Goal: Task Accomplishment & Management: Complete application form

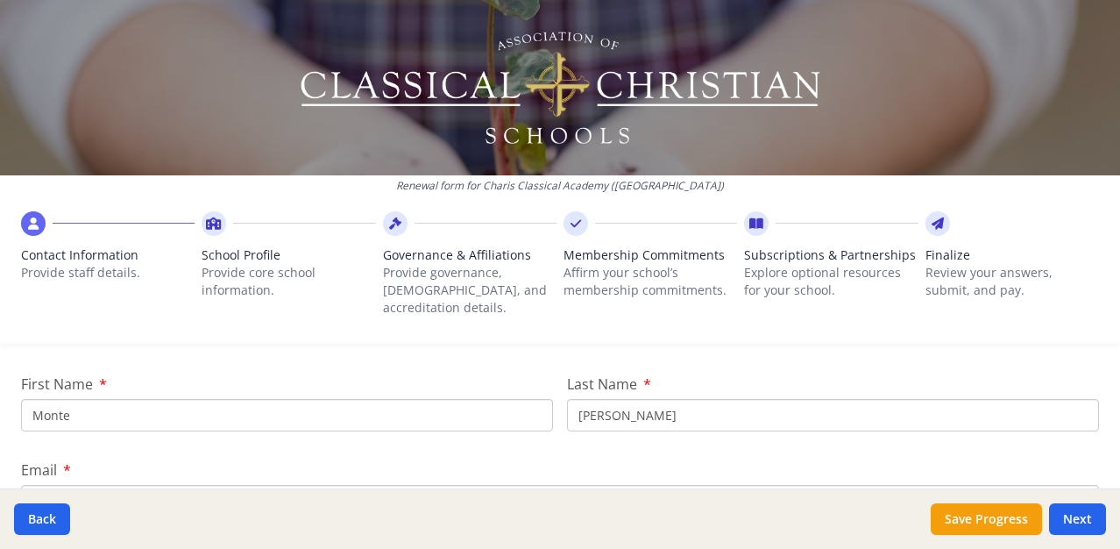
scroll to position [212, 0]
type input "[PERSON_NAME]"
type input "Katsihtis"
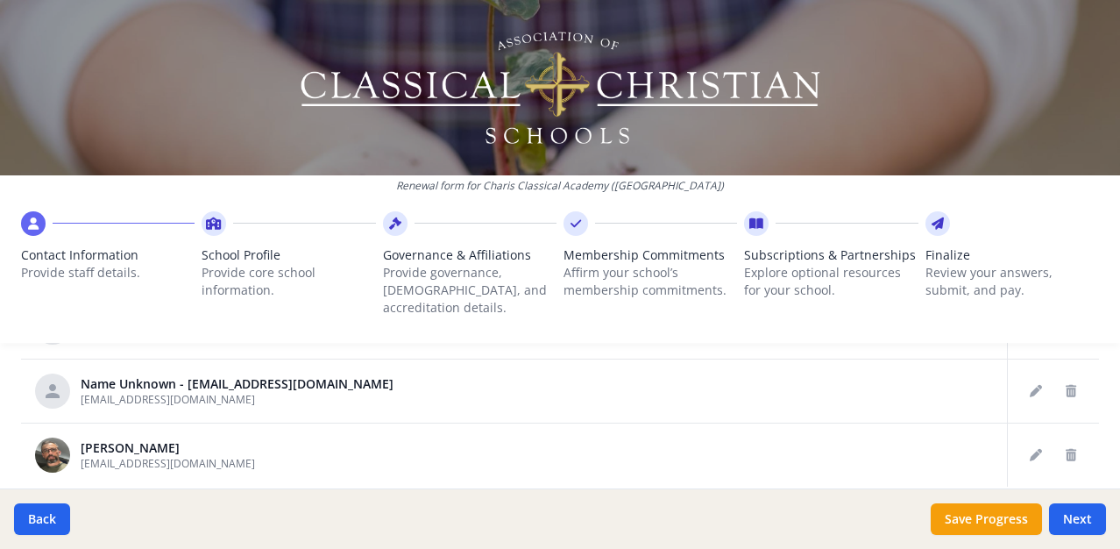
scroll to position [957, 0]
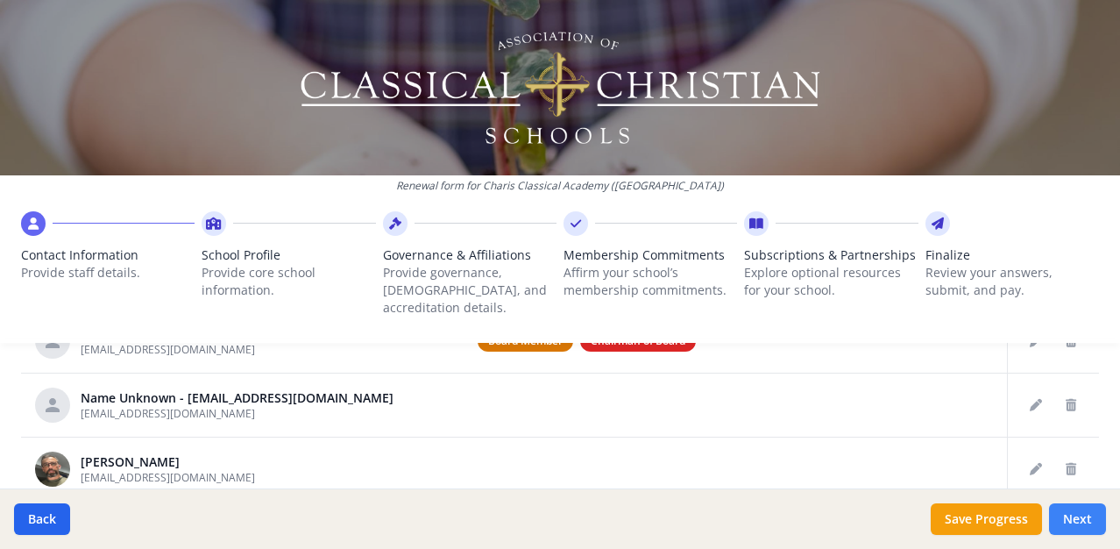
type input "[EMAIL_ADDRESS][DOMAIN_NAME]"
click at [1086, 515] on button "Next" at bounding box center [1077, 519] width 57 height 32
type input "[PHONE_NUMBER]"
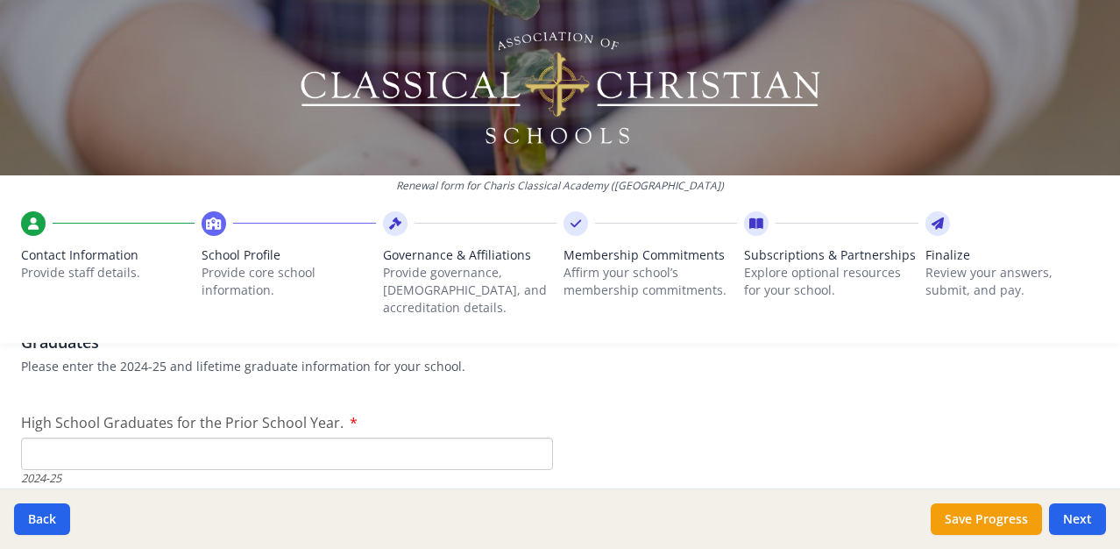
scroll to position [2515, 0]
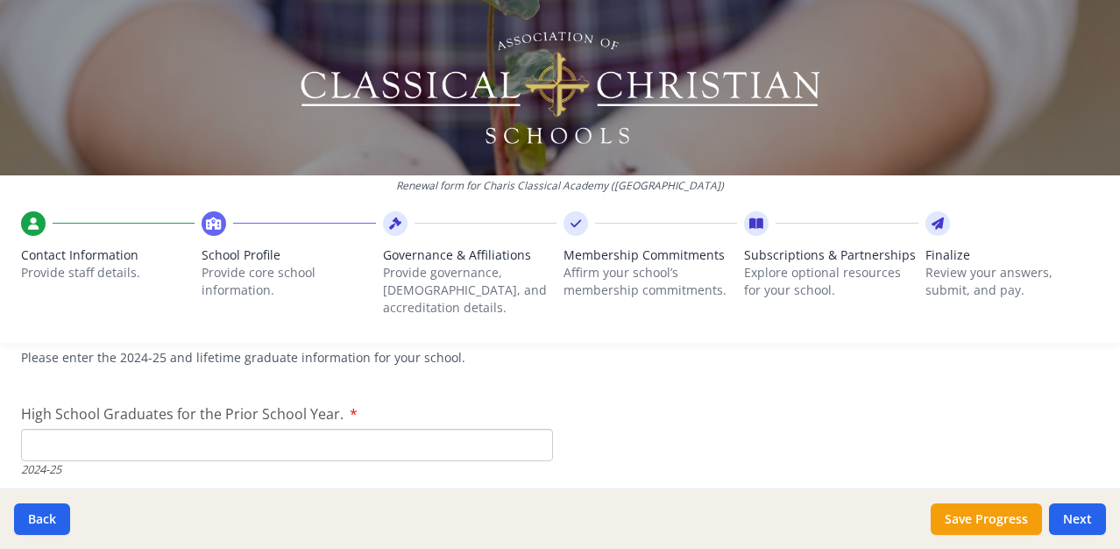
click at [213, 430] on input "High School Graduates for the Prior School Year." at bounding box center [287, 445] width 532 height 32
type input "6"
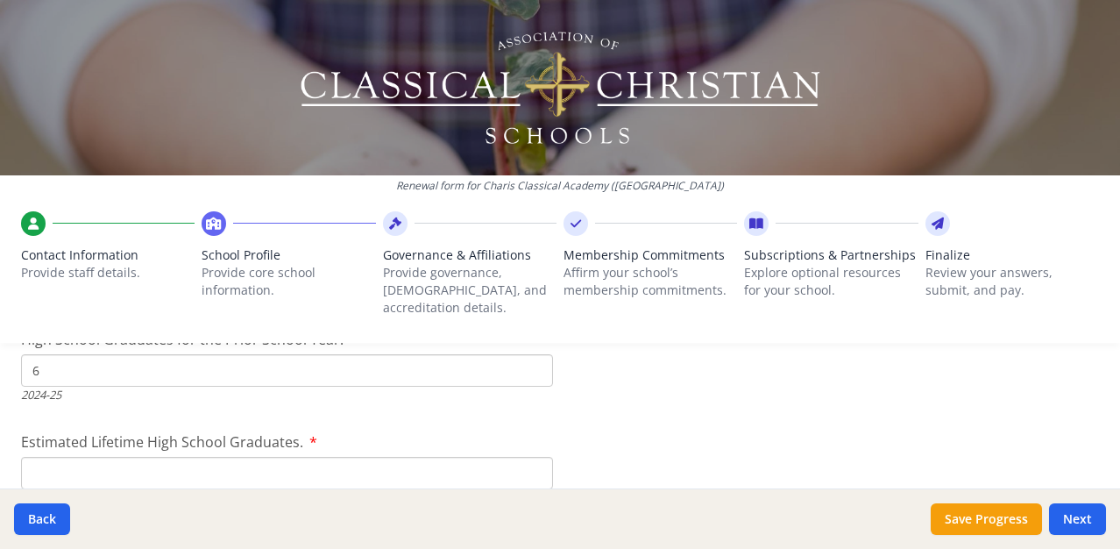
scroll to position [2600, 0]
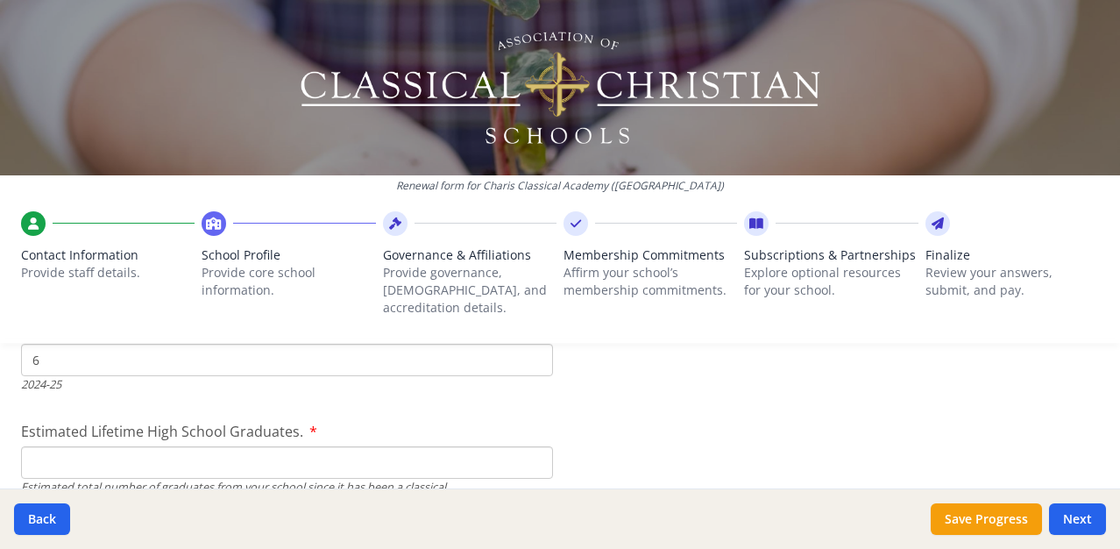
click at [480, 449] on input "Estimated Lifetime High School Graduates." at bounding box center [287, 462] width 532 height 32
type input "22"
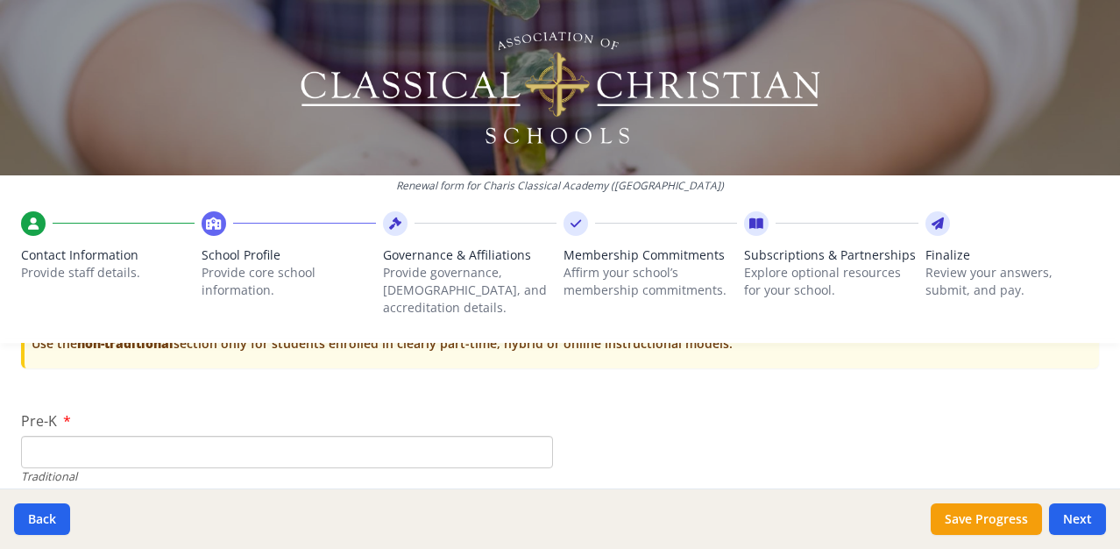
scroll to position [3626, 0]
type input "0"
click at [538, 434] on input "0" at bounding box center [287, 450] width 532 height 32
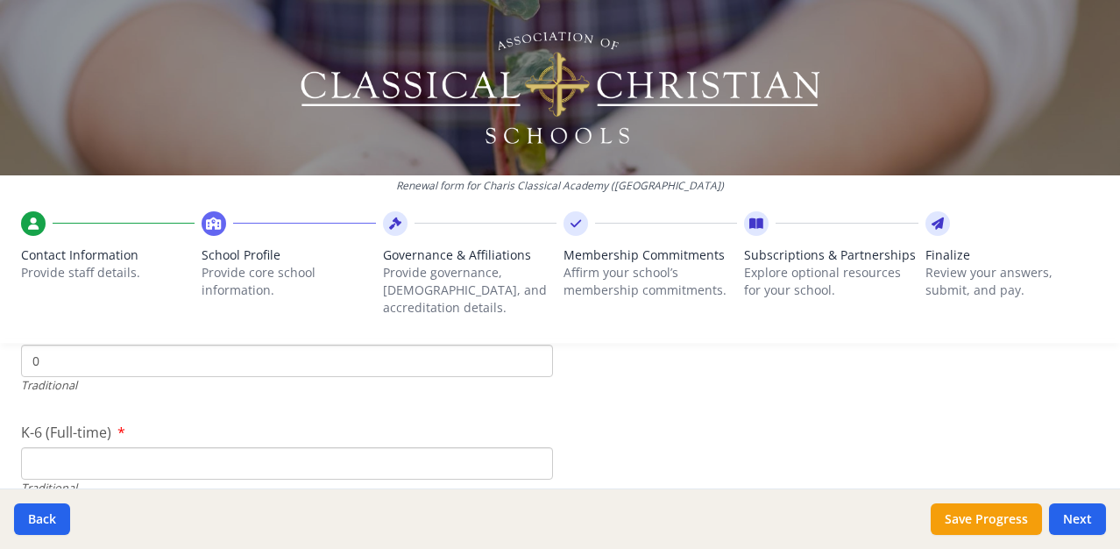
scroll to position [3719, 0]
type input "0"
click at [537, 443] on input "0" at bounding box center [287, 459] width 532 height 32
type input "0"
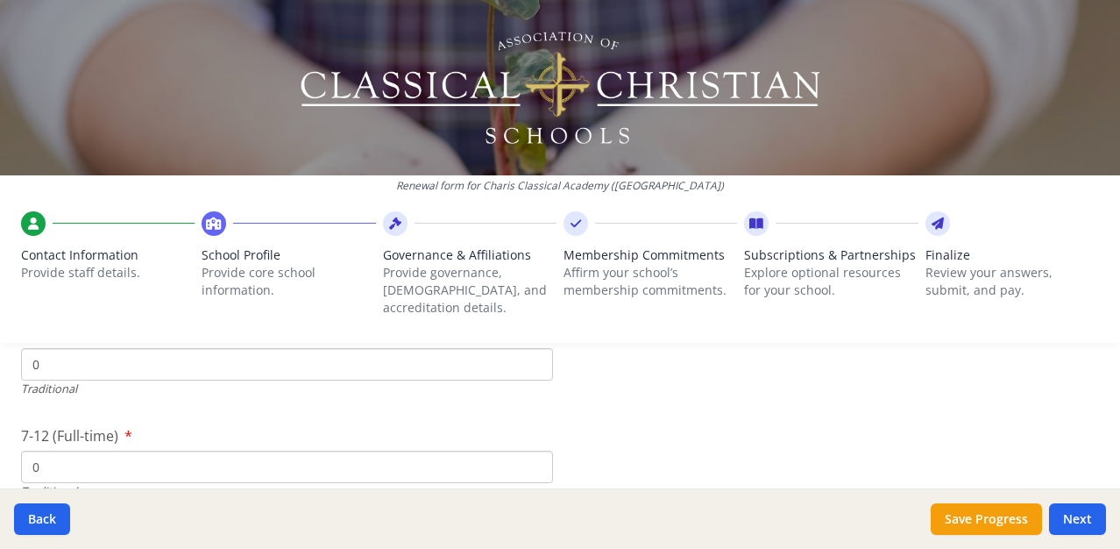
click at [535, 450] on input "0" at bounding box center [287, 466] width 532 height 32
type input "0"
click at [536, 403] on input "0" at bounding box center [287, 419] width 532 height 32
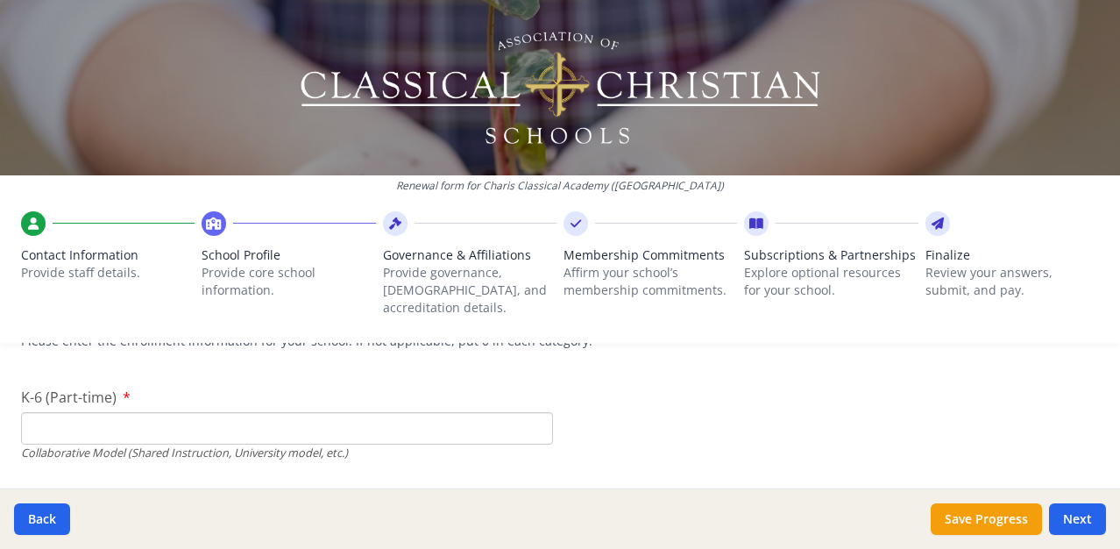
scroll to position [4166, 0]
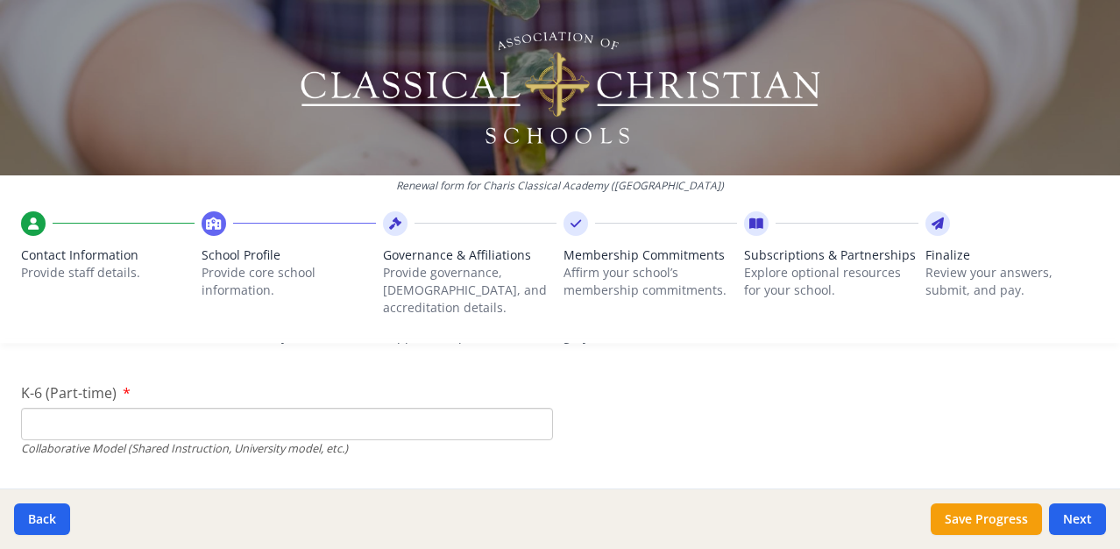
click at [319, 407] on input "K-6 (Part-time)" at bounding box center [287, 423] width 532 height 32
type input "134"
click at [504, 485] on div "7-12 (Part-time) Collaborative Model (Shared Instruction, University model, etc…" at bounding box center [287, 522] width 532 height 74
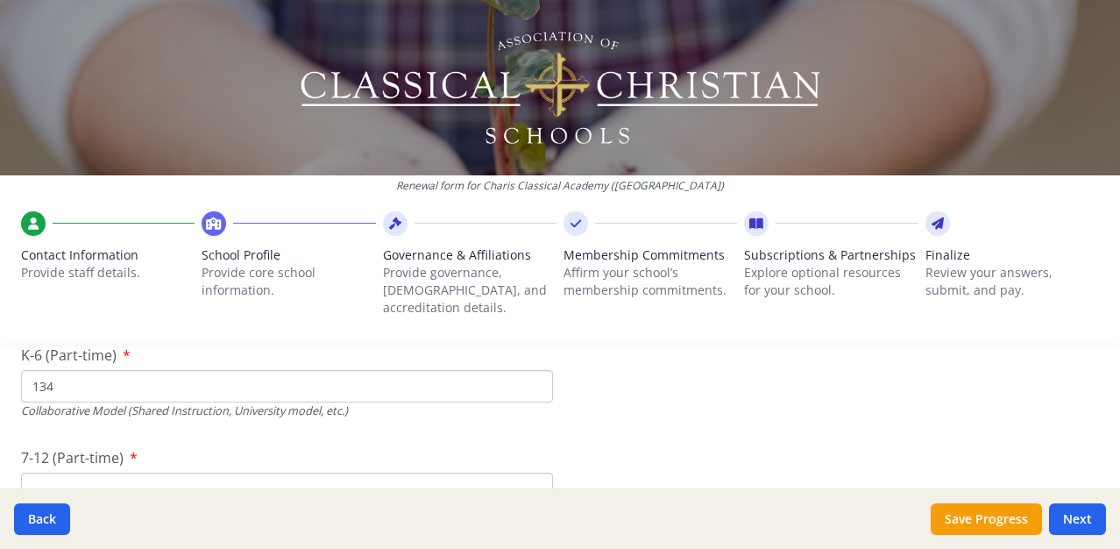
scroll to position [4209, 0]
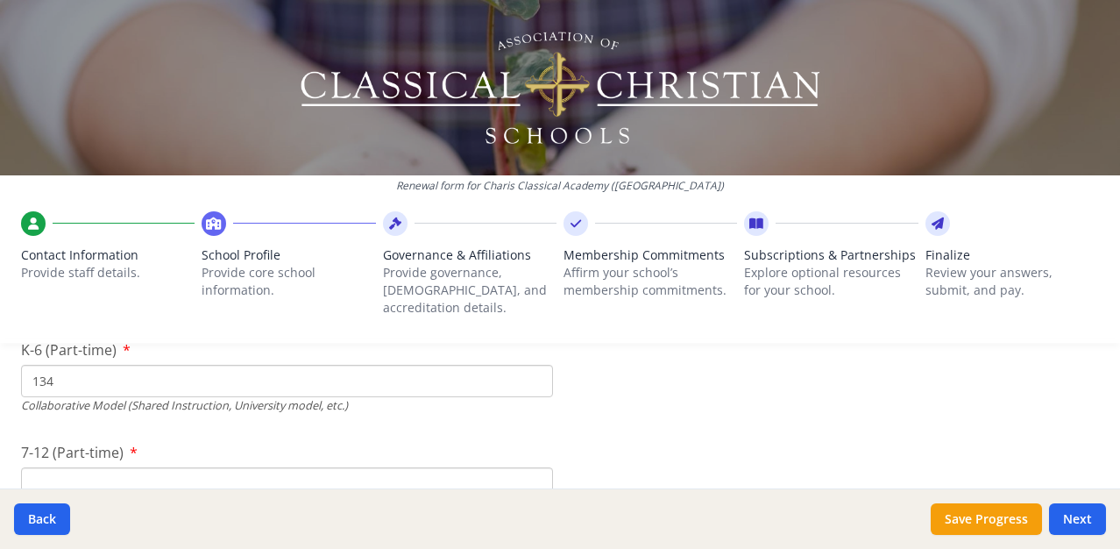
click at [489, 467] on input "7-12 (Part-time)" at bounding box center [287, 483] width 532 height 32
type input "4"
type input "56"
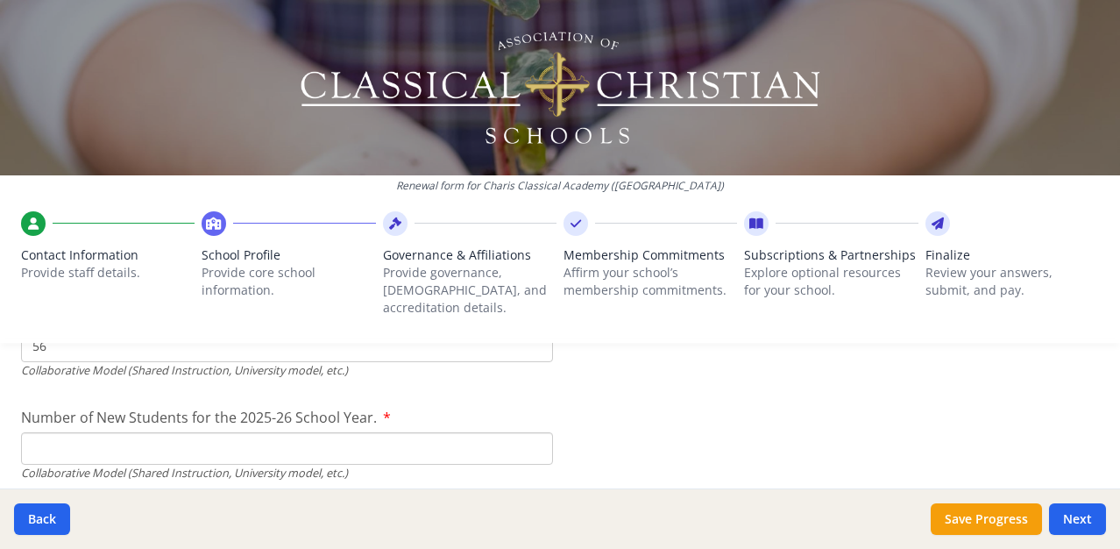
click at [362, 53] on input "Number of New Students for the 2025-26 School Year." at bounding box center [287, 37] width 532 height 32
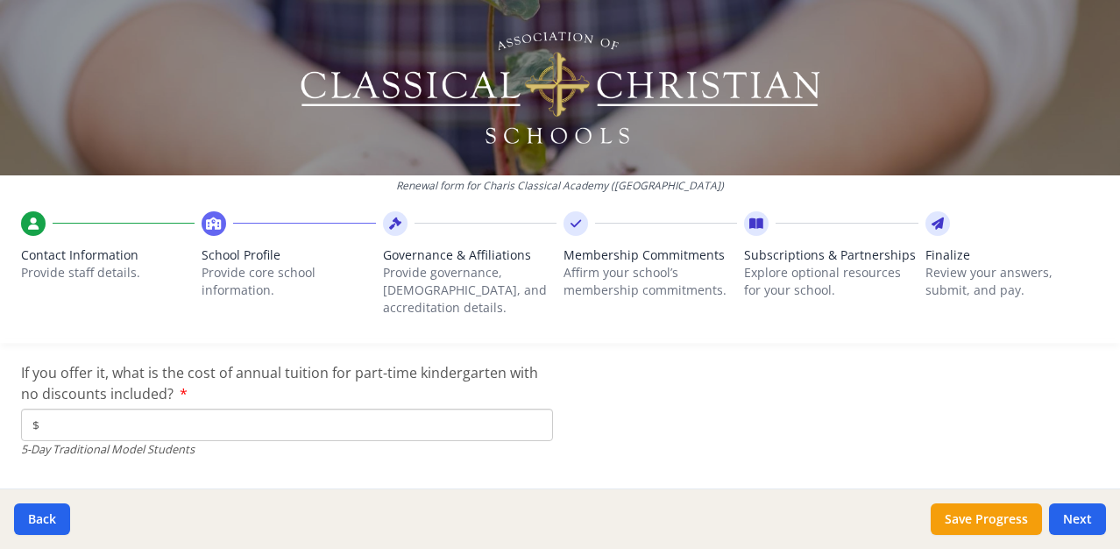
scroll to position [4665, 0]
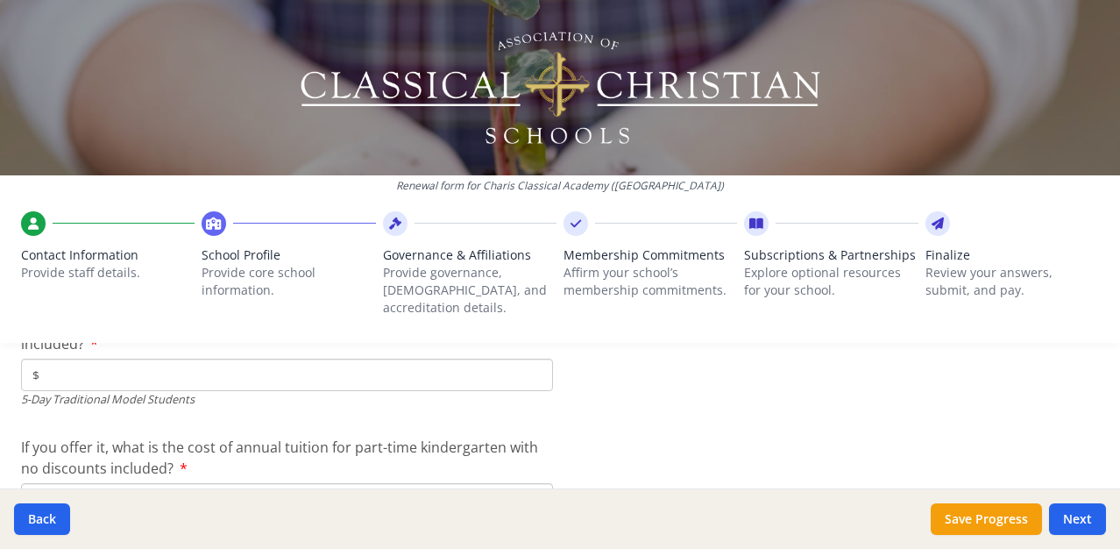
type input "15"
click at [351, 358] on input "$" at bounding box center [287, 374] width 532 height 32
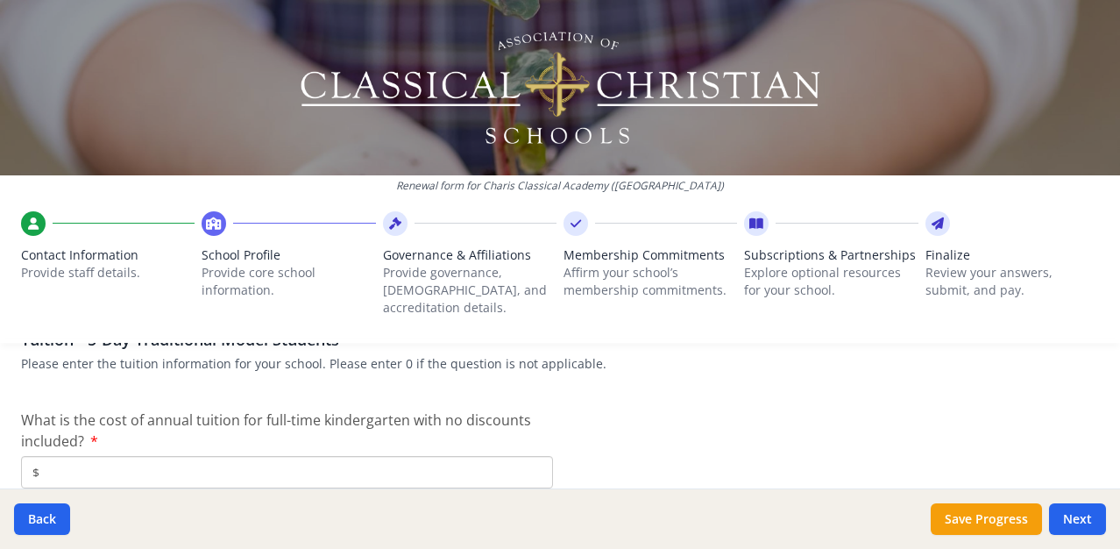
scroll to position [4571, 0]
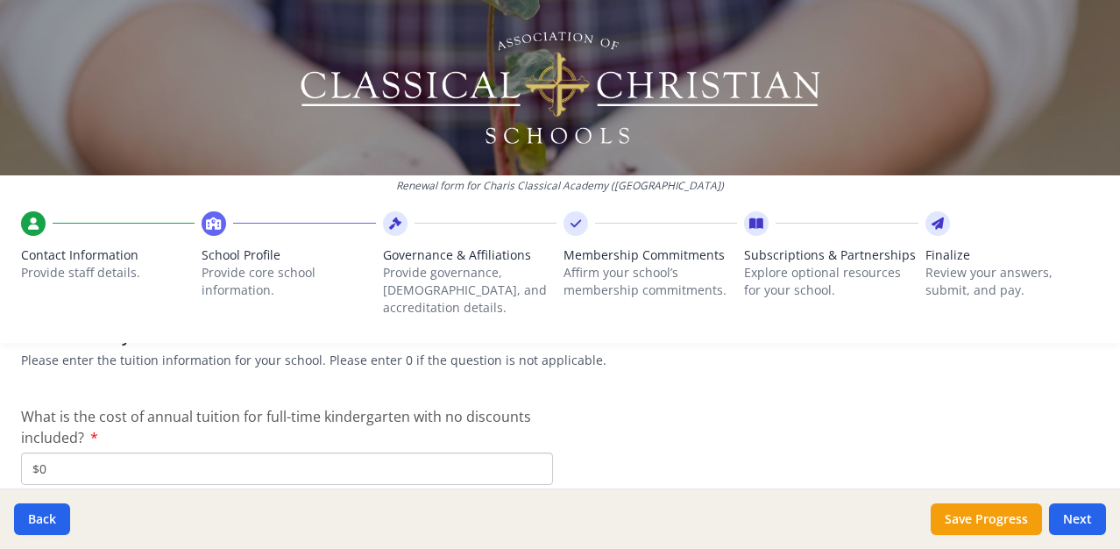
type input "$0"
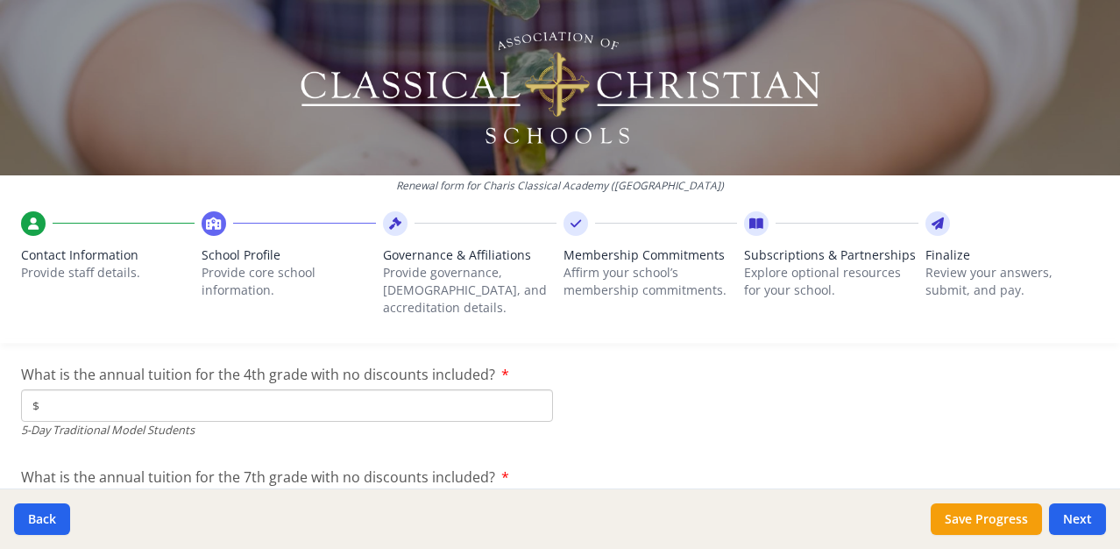
click at [155, 389] on input "$" at bounding box center [287, 405] width 532 height 32
type input "$0"
click at [131, 492] on input "$" at bounding box center [287, 508] width 532 height 32
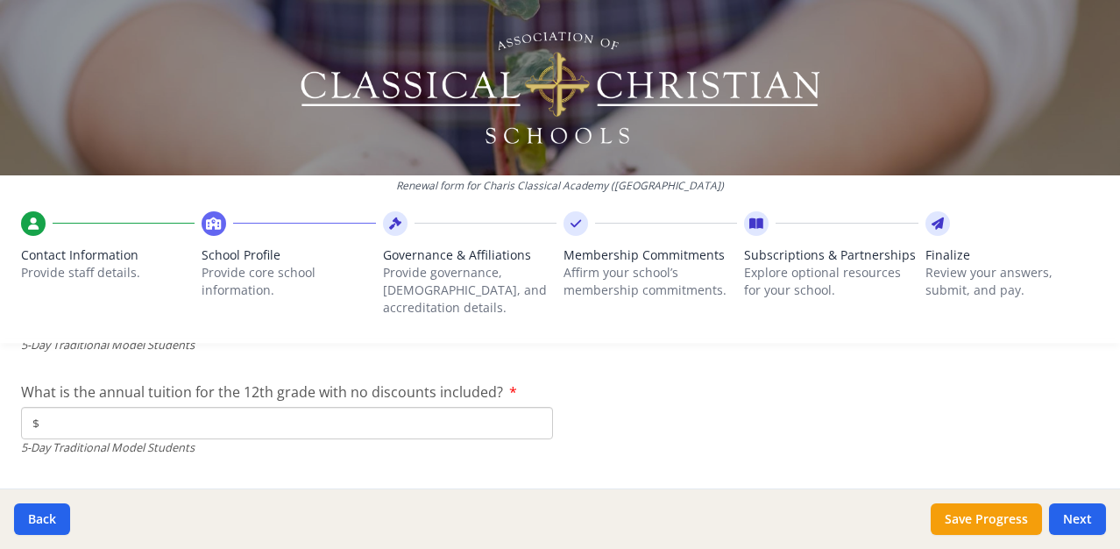
scroll to position [5056, 0]
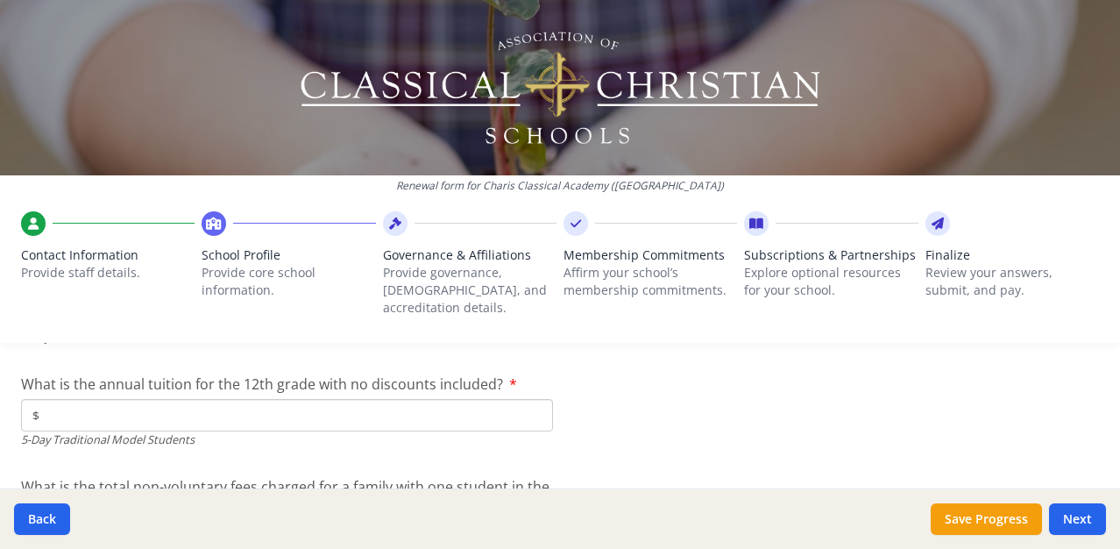
type input "$0"
click at [156, 399] on input "$" at bounding box center [287, 415] width 532 height 32
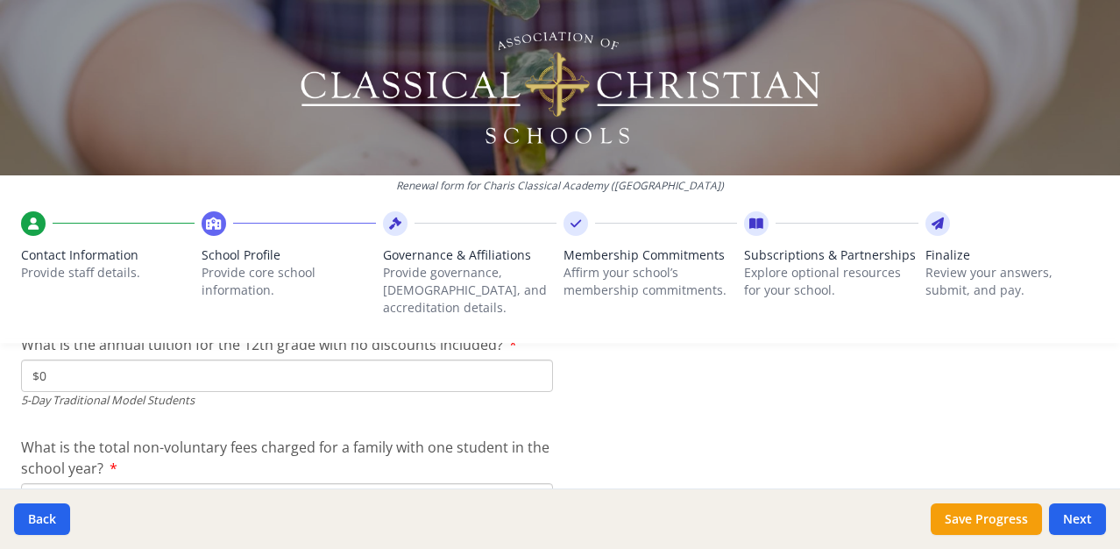
scroll to position [5114, 0]
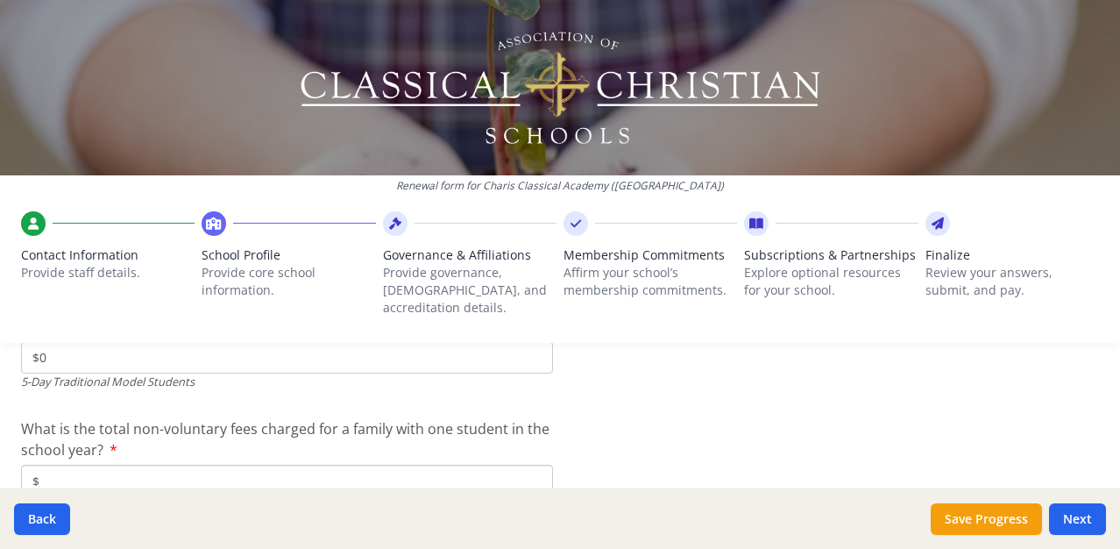
type input "$0"
click at [206, 464] on input "$" at bounding box center [287, 480] width 532 height 32
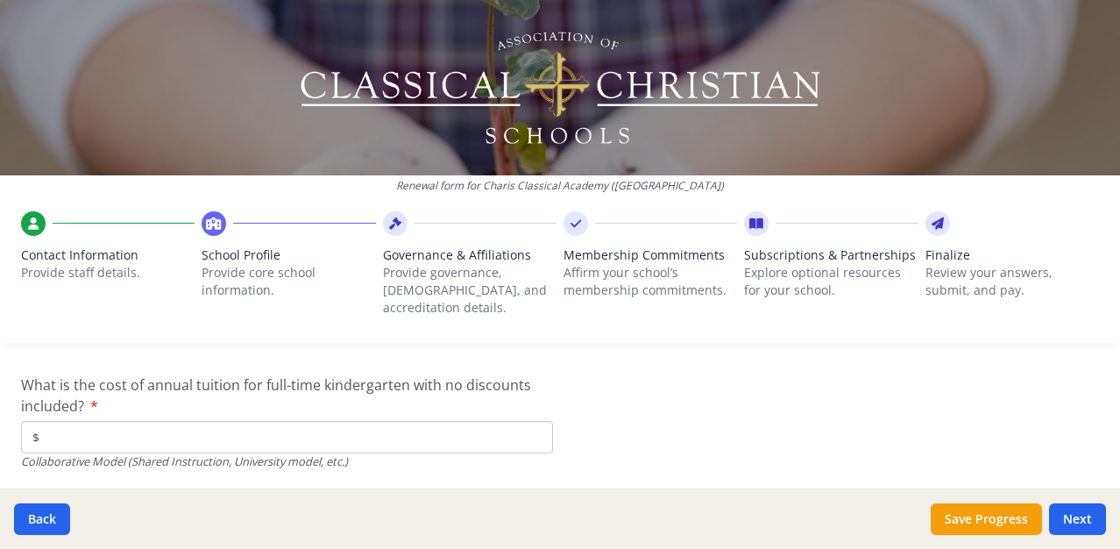
scroll to position [5408, 0]
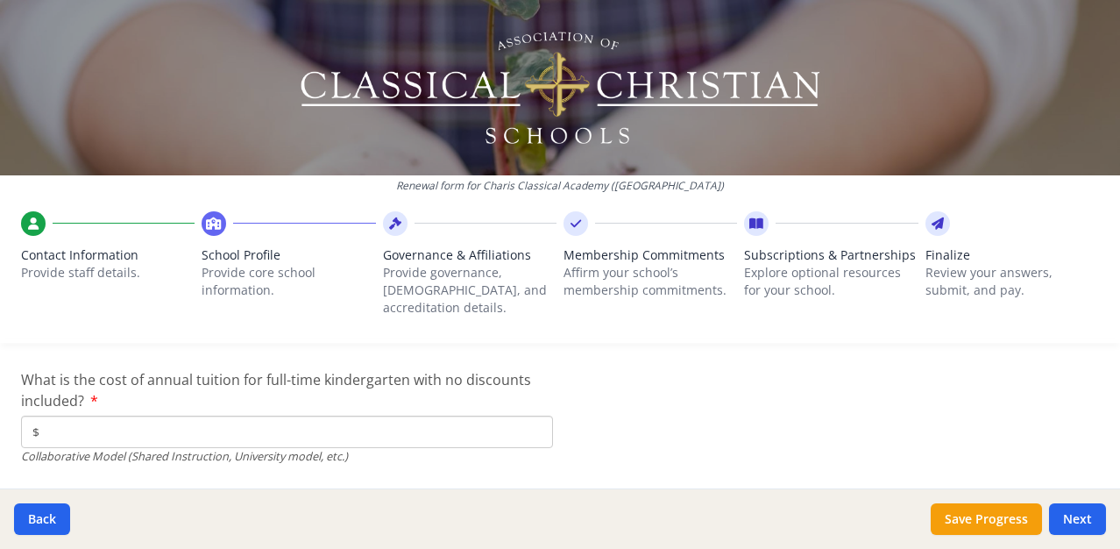
type input "$0"
type input "$4 778"
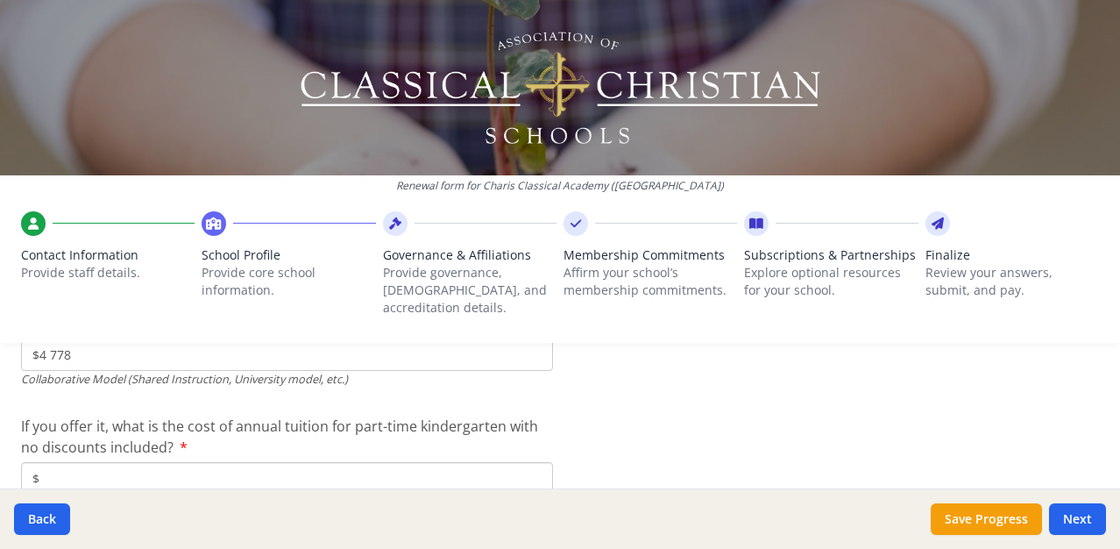
scroll to position [5479, 0]
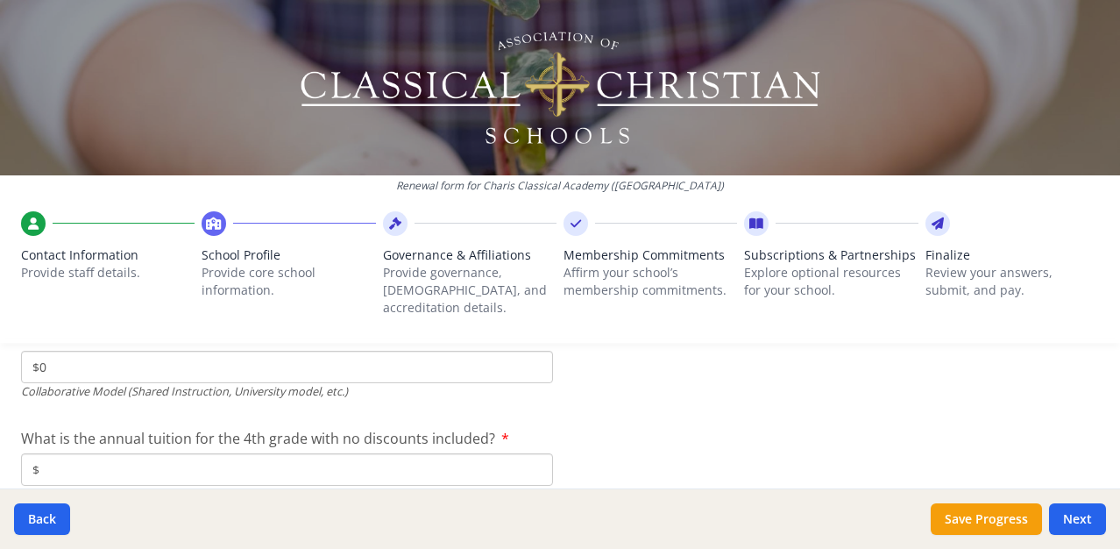
scroll to position [5606, 0]
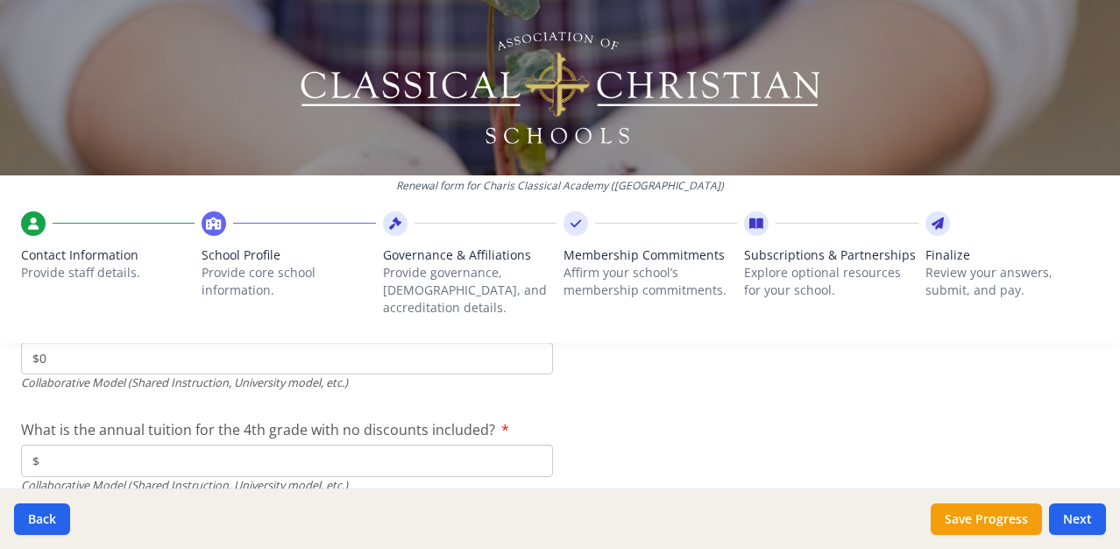
type input "$0"
type input "$4 778"
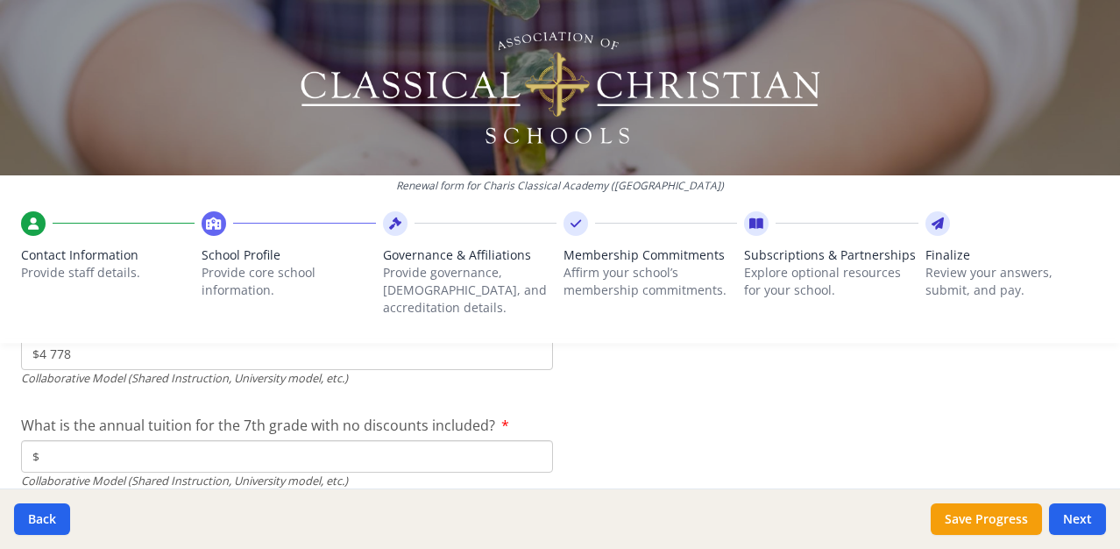
type input "$5 861"
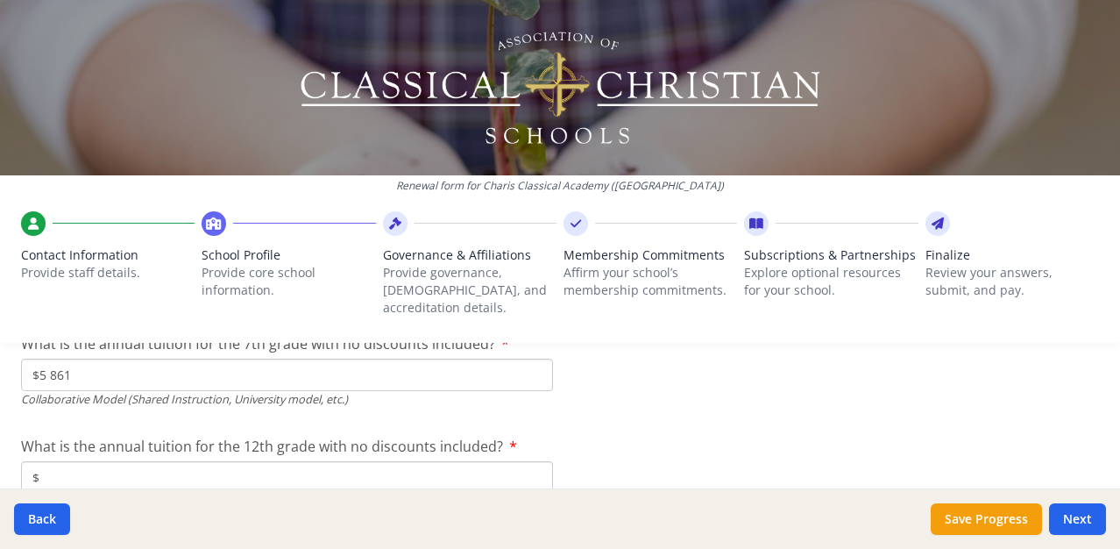
scroll to position [5797, 0]
type input "$6 137"
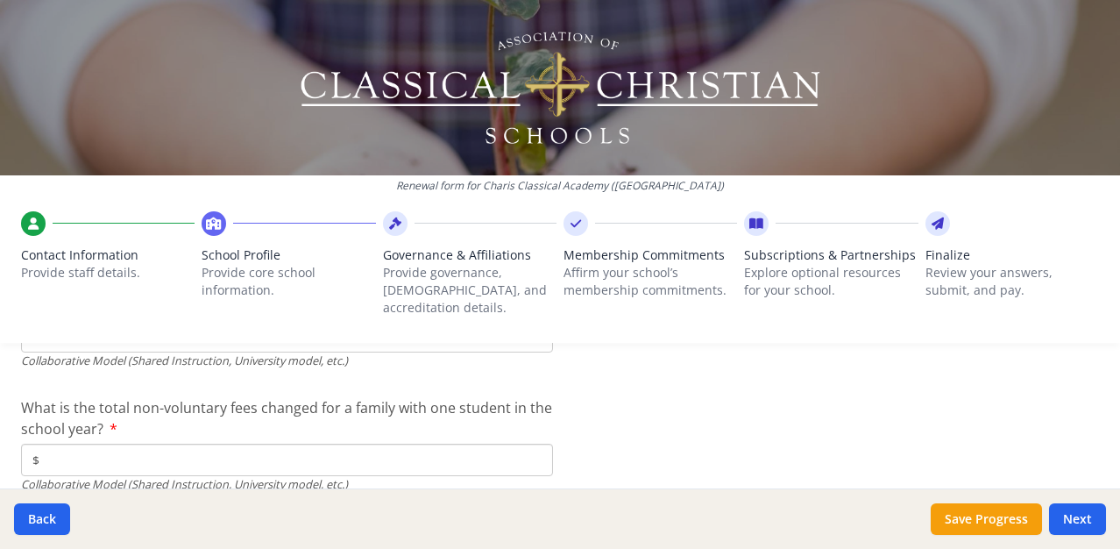
scroll to position [5936, 0]
click at [484, 443] on input "$" at bounding box center [287, 459] width 532 height 32
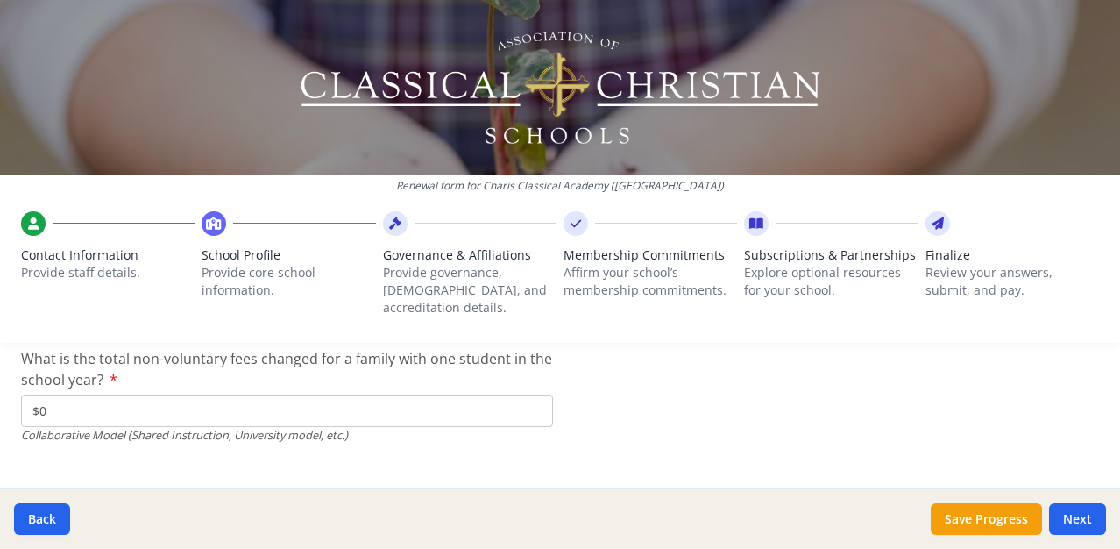
scroll to position [5983, 0]
type input "$0"
click at [1060, 521] on button "Next" at bounding box center [1077, 519] width 57 height 32
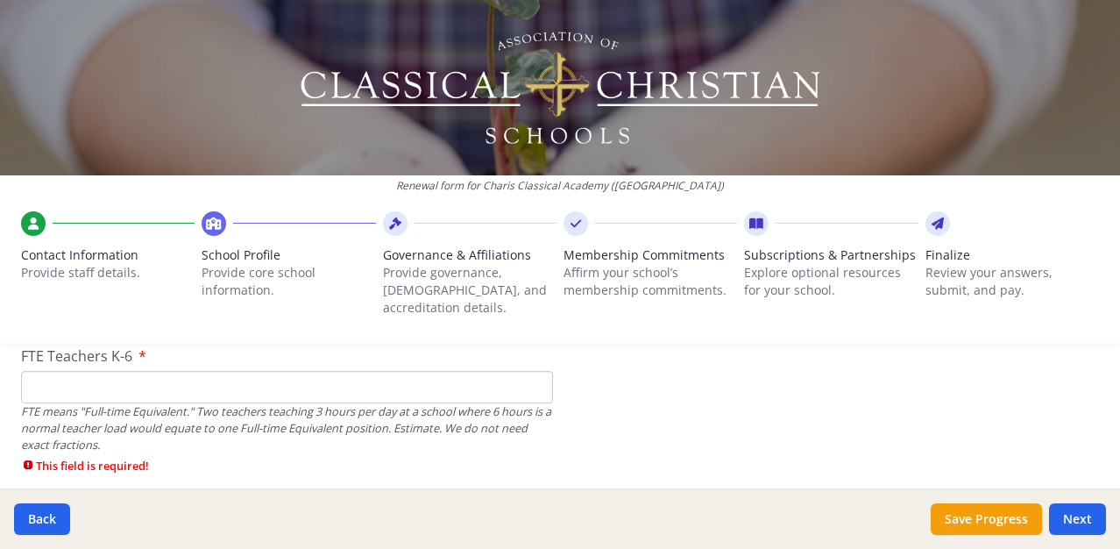
scroll to position [1126, 0]
click at [298, 370] on input "FTE Teachers K-6" at bounding box center [287, 386] width 532 height 32
type input "0"
click at [372, 426] on div "FTE means "Full-time Equivalent." Two teachers teaching 3 hours per day at a sc…" at bounding box center [287, 427] width 532 height 51
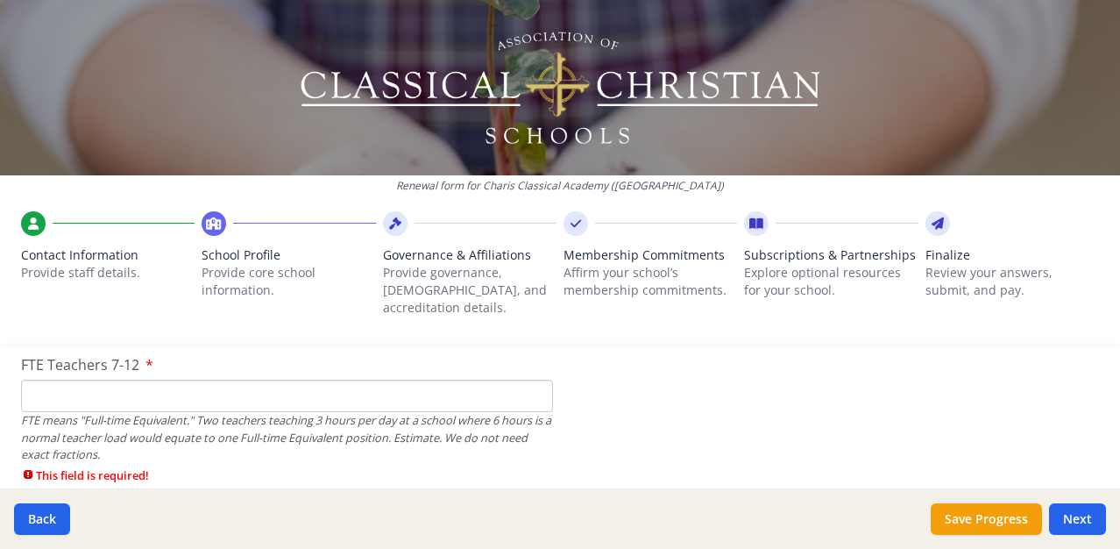
scroll to position [1258, 0]
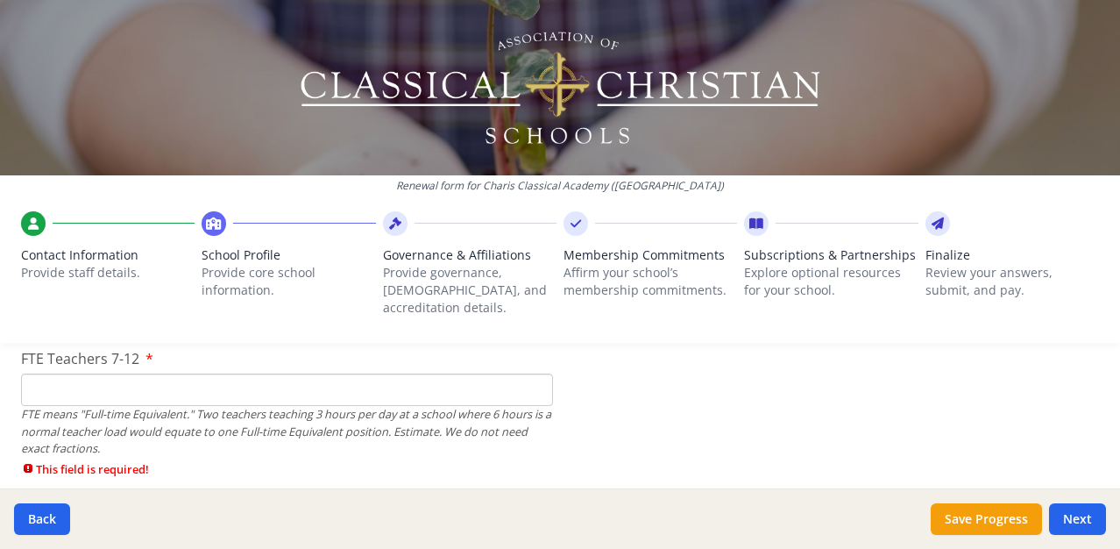
click at [292, 373] on input "FTE Teachers 7-12" at bounding box center [287, 389] width 532 height 32
type input "0"
click at [363, 429] on div "FTE means "Full-time Equivalent." Two teachers teaching 3 hours per day at a sc…" at bounding box center [287, 431] width 532 height 51
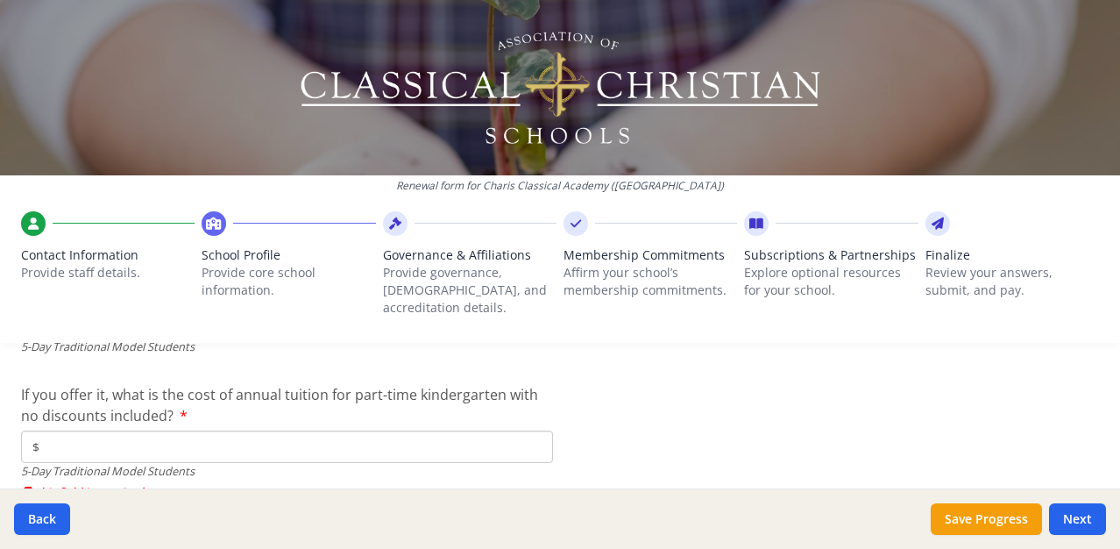
scroll to position [4700, 0]
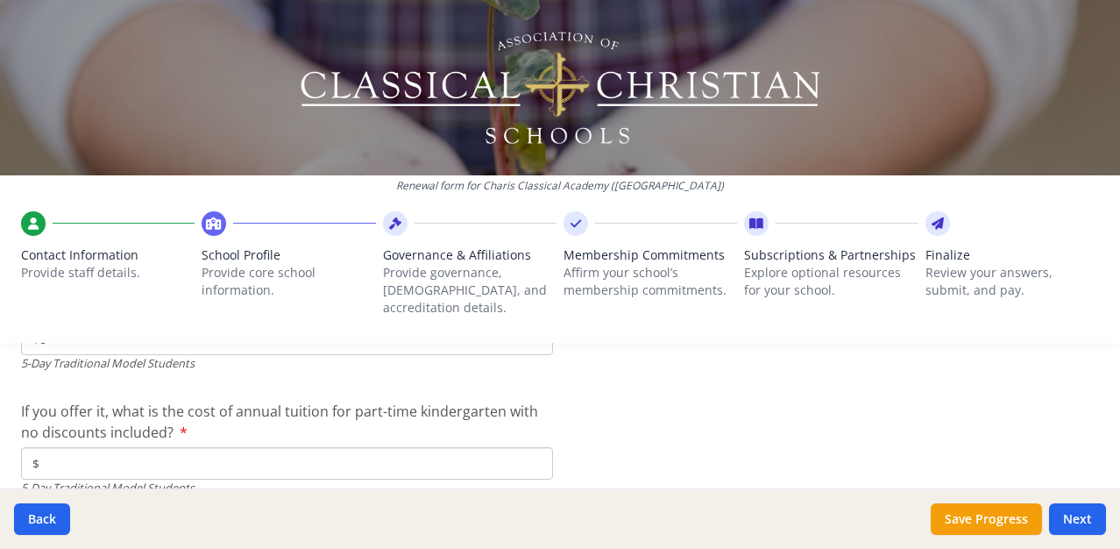
click at [363, 447] on input "$" at bounding box center [287, 463] width 532 height 32
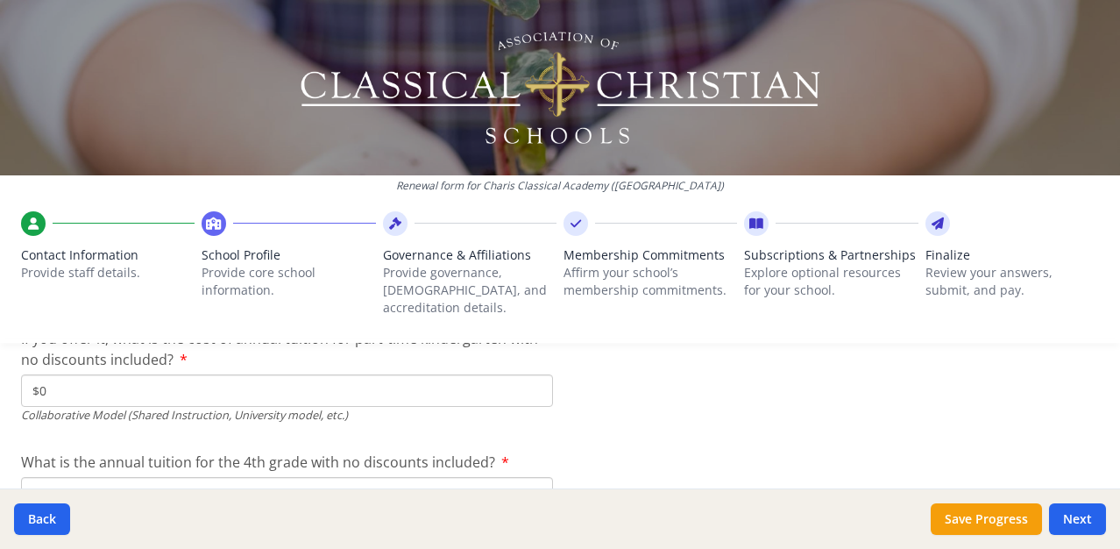
scroll to position [5515, 0]
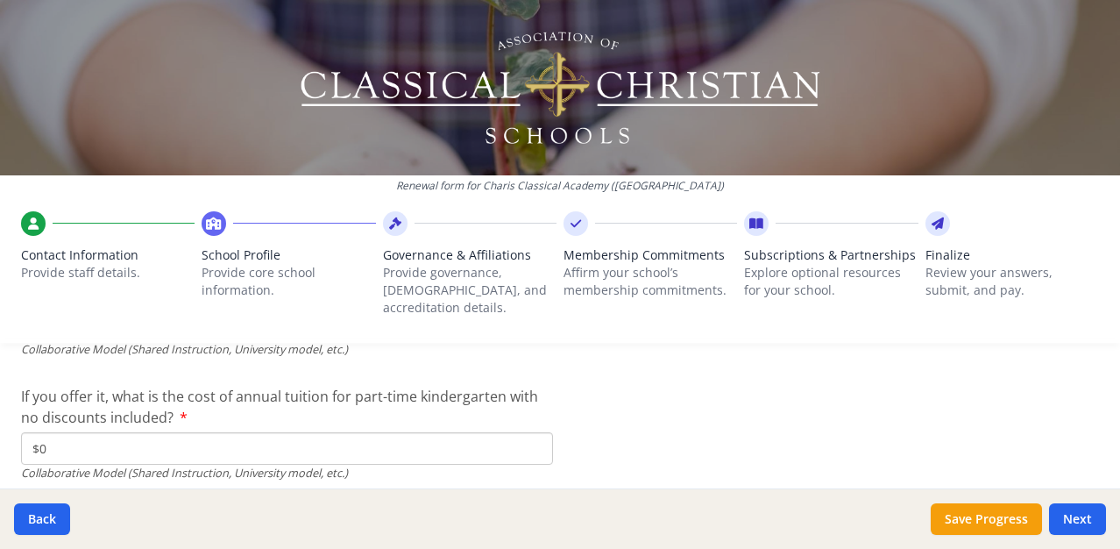
type input "$0"
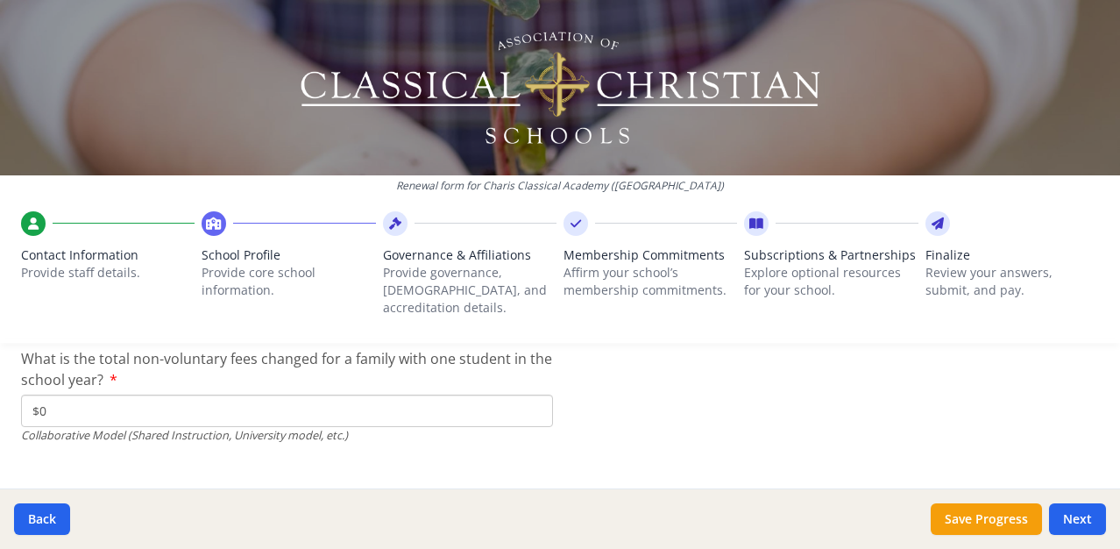
scroll to position [5983, 0]
click at [1080, 515] on button "Next" at bounding box center [1077, 519] width 57 height 32
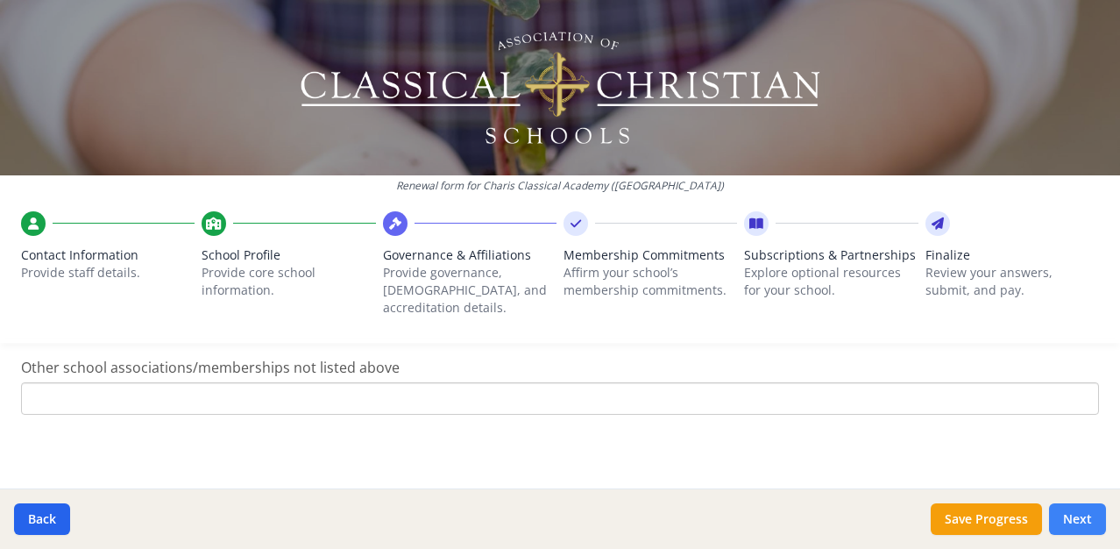
click at [1080, 515] on button "Next" at bounding box center [1077, 519] width 57 height 32
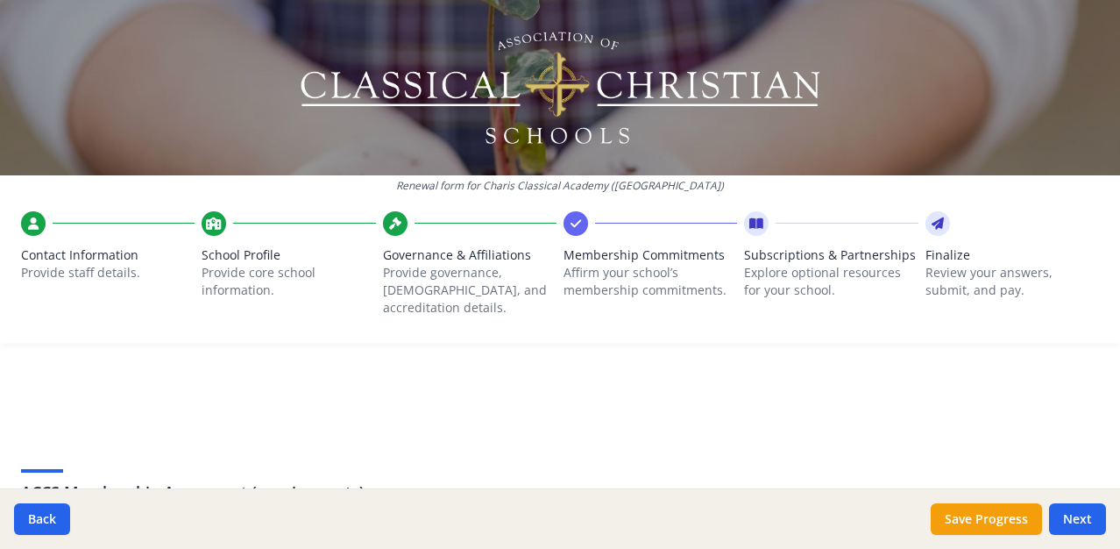
scroll to position [0, 0]
click at [403, 236] on div "Governance & Affiliations Provide governance, [DEMOGRAPHIC_DATA], and accredita…" at bounding box center [470, 276] width 174 height 131
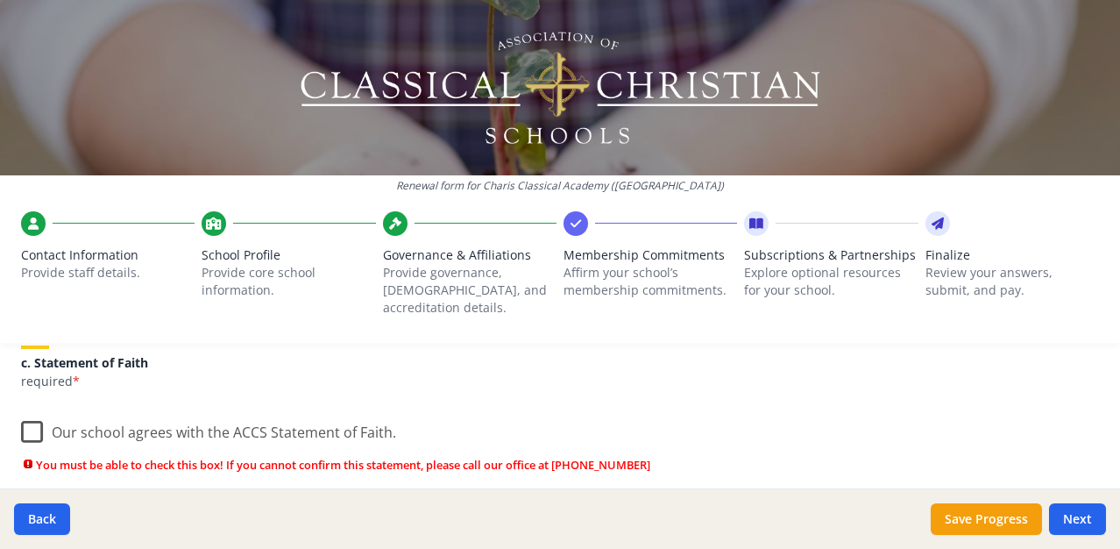
click at [32, 416] on label "Our school agrees with the ACCS Statement of Faith." at bounding box center [208, 428] width 375 height 38
click at [0, 0] on input "Our school agrees with the ACCS Statement of Faith." at bounding box center [0, 0] width 0 height 0
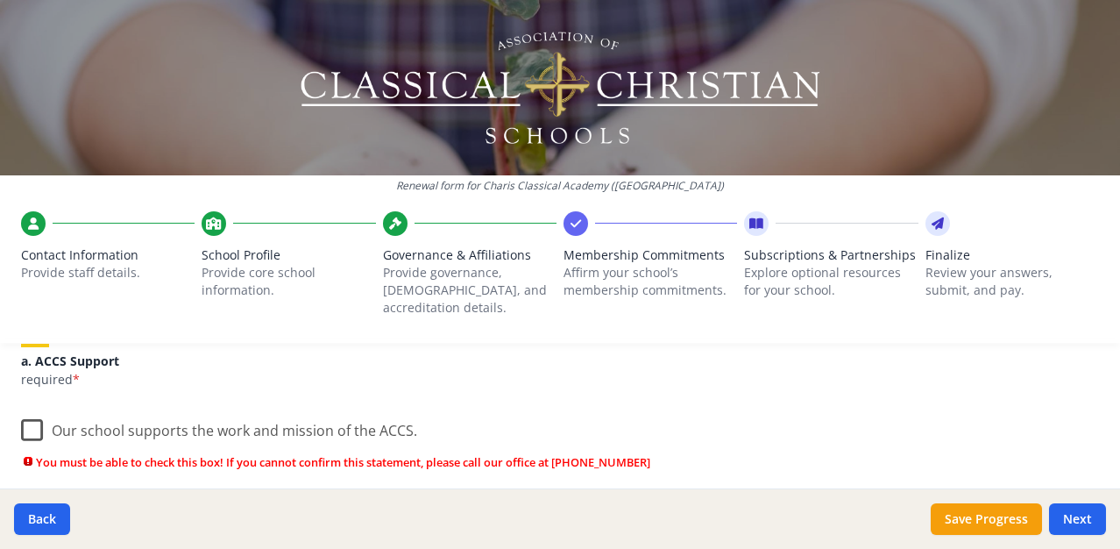
scroll to position [241, 0]
click at [38, 410] on label "Our school supports the work and mission of the ACCS." at bounding box center [219, 425] width 396 height 38
click at [0, 0] on input "Our school supports the work and mission of the ACCS." at bounding box center [0, 0] width 0 height 0
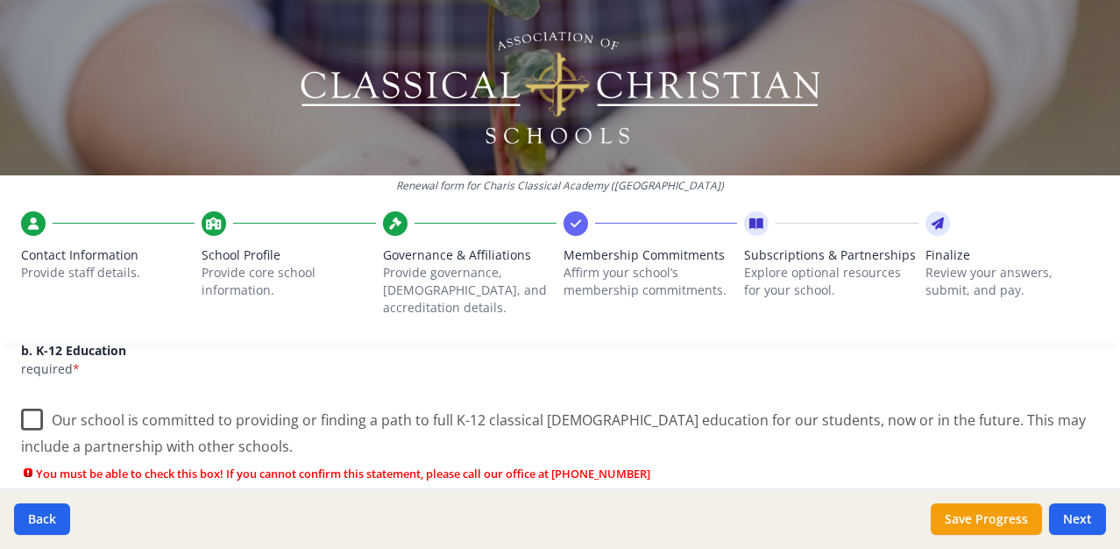
scroll to position [408, 0]
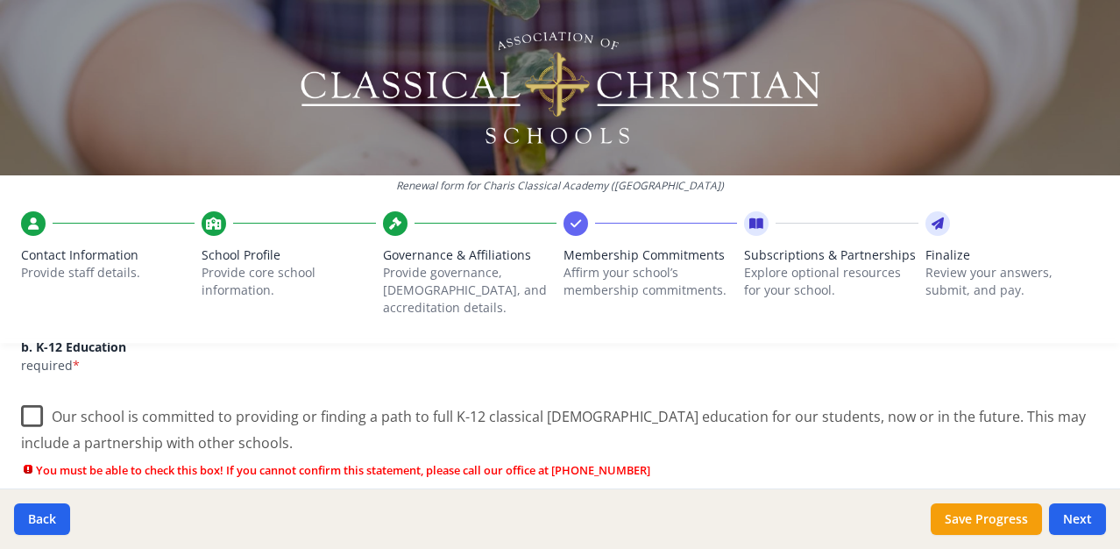
click at [33, 402] on label "Our school is committed to providing or finding a path to full K-12 classical […" at bounding box center [560, 422] width 1078 height 59
click at [0, 0] on input "Our school is committed to providing or finding a path to full K-12 classical […" at bounding box center [0, 0] width 0 height 0
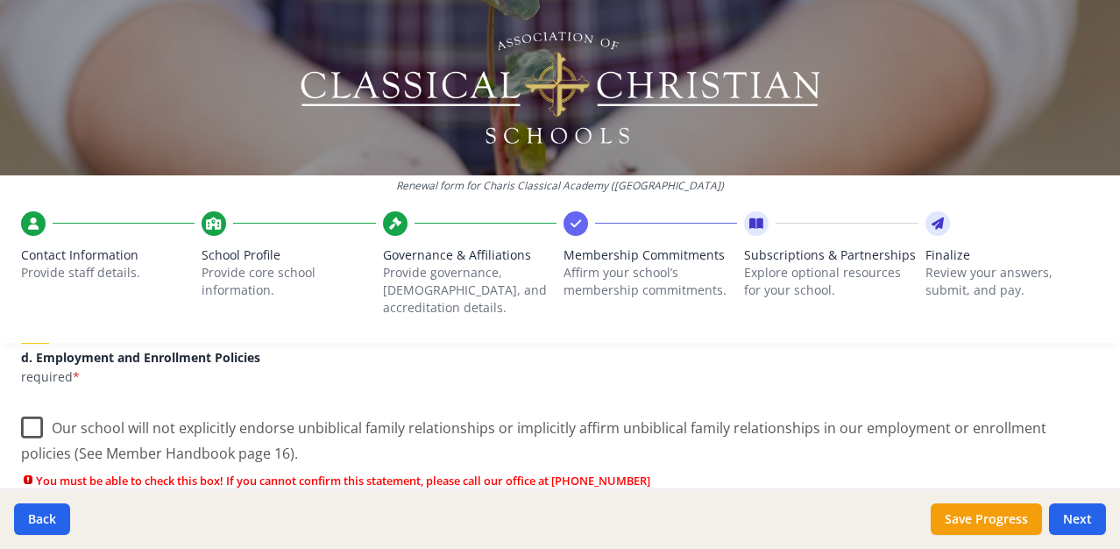
scroll to position [788, 0]
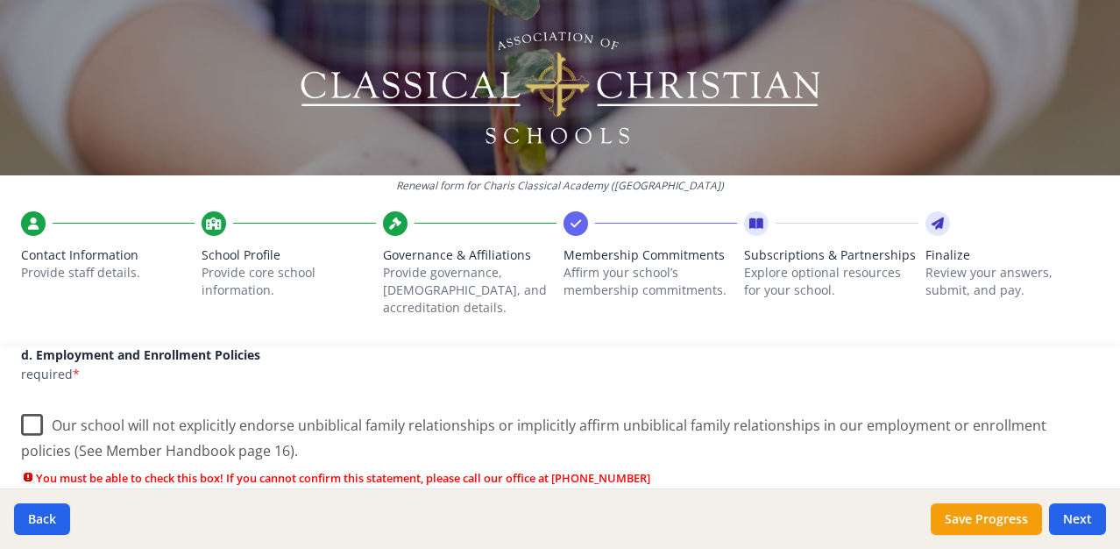
click at [31, 407] on label "Our school will not explicitly endorse unbiblical family relationships or impli…" at bounding box center [560, 431] width 1078 height 59
click at [0, 0] on input "Our school will not explicitly endorse unbiblical family relationships or impli…" at bounding box center [0, 0] width 0 height 0
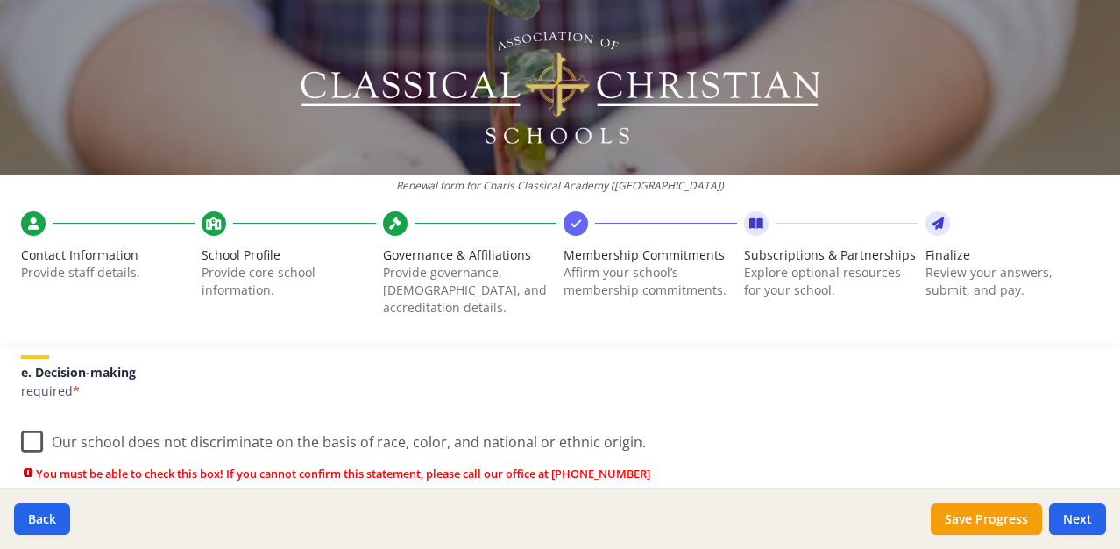
scroll to position [1005, 0]
click at [31, 416] on label "Our school does not discriminate on the basis of race, color, and national or e…" at bounding box center [333, 435] width 625 height 38
click at [0, 0] on input "Our school does not discriminate on the basis of race, color, and national or e…" at bounding box center [0, 0] width 0 height 0
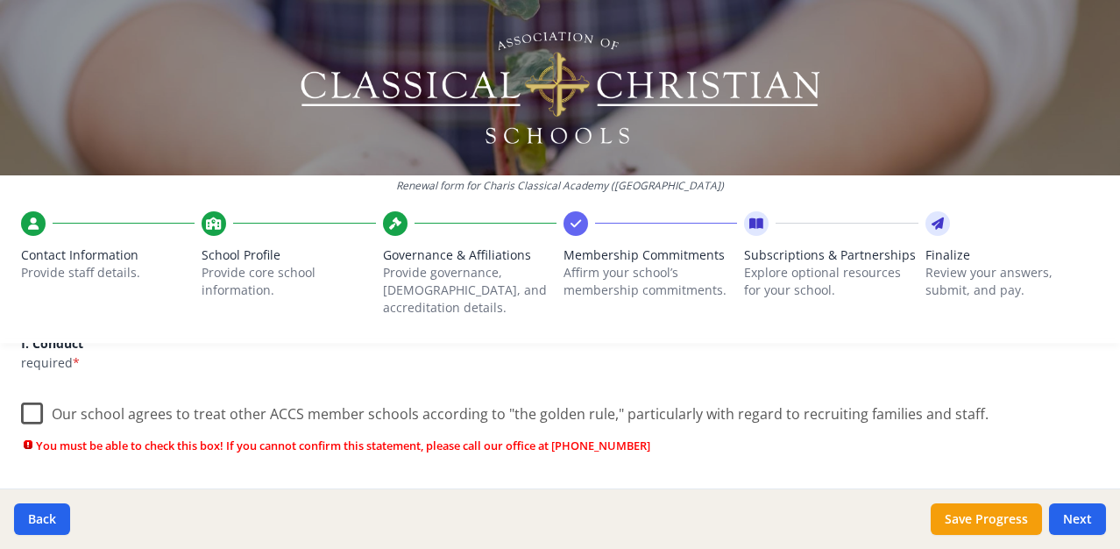
scroll to position [1184, 0]
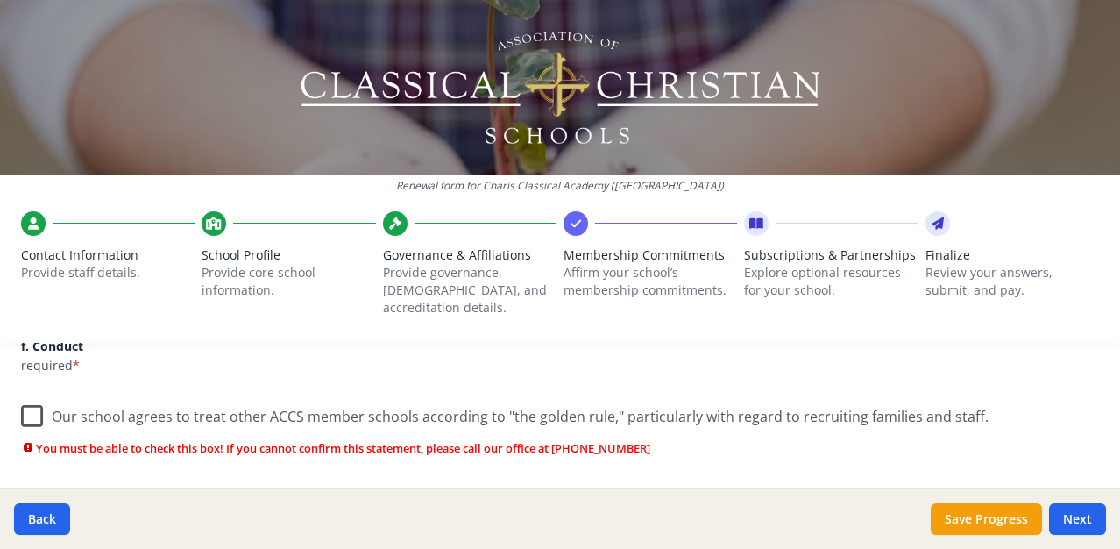
click at [34, 410] on label "Our school agrees to treat other ACCS member schools according to "the golden r…" at bounding box center [504, 412] width 967 height 38
click at [0, 0] on input "Our school agrees to treat other ACCS member schools according to "the golden r…" at bounding box center [0, 0] width 0 height 0
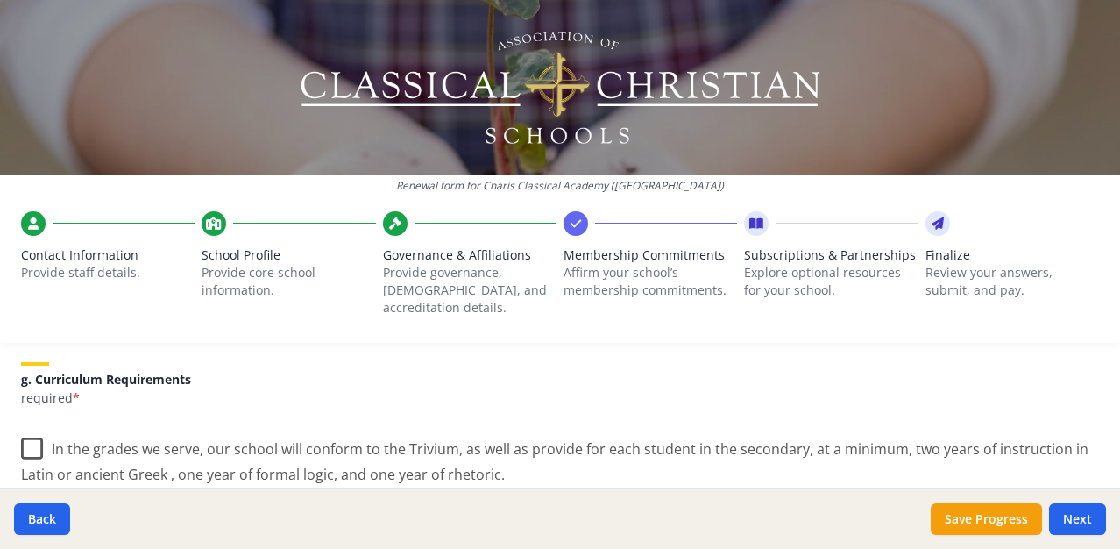
scroll to position [1318, 0]
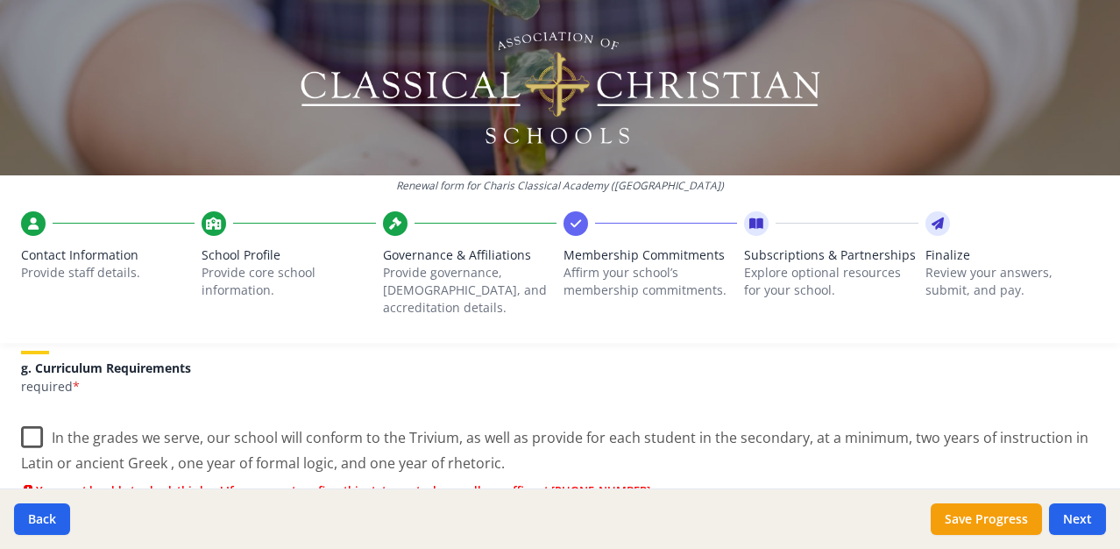
click at [35, 414] on label "In the grades we serve, our school will conform to the Trivium, as well as prov…" at bounding box center [560, 443] width 1078 height 59
click at [0, 0] on input "In the grades we serve, our school will conform to the Trivium, as well as prov…" at bounding box center [0, 0] width 0 height 0
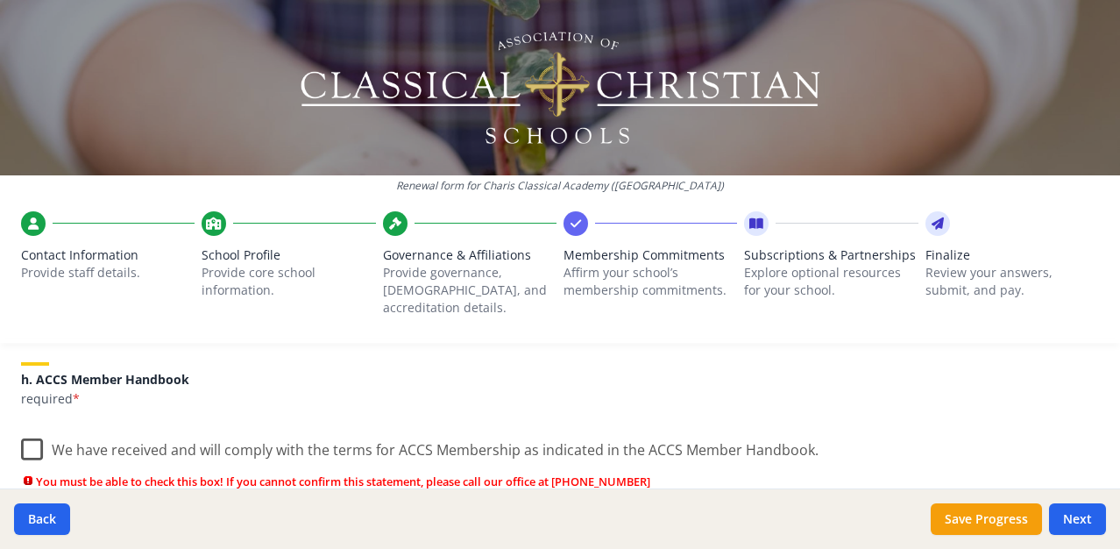
scroll to position [1491, 0]
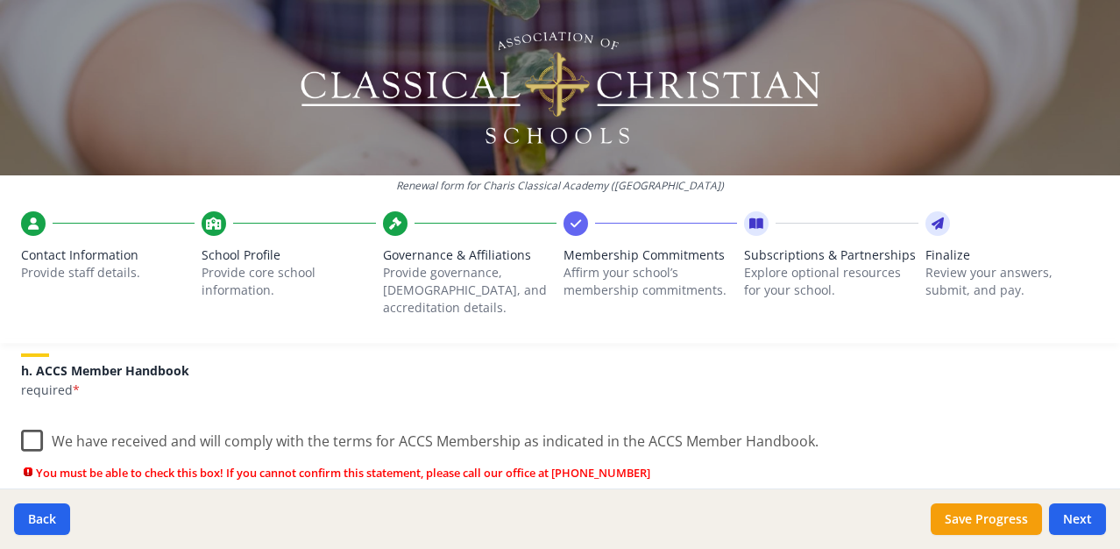
click at [38, 421] on label "We have received and will comply with the terms for ACCS Membership as indicate…" at bounding box center [419, 437] width 797 height 38
click at [0, 0] on input "We have received and will comply with the terms for ACCS Membership as indicate…" at bounding box center [0, 0] width 0 height 0
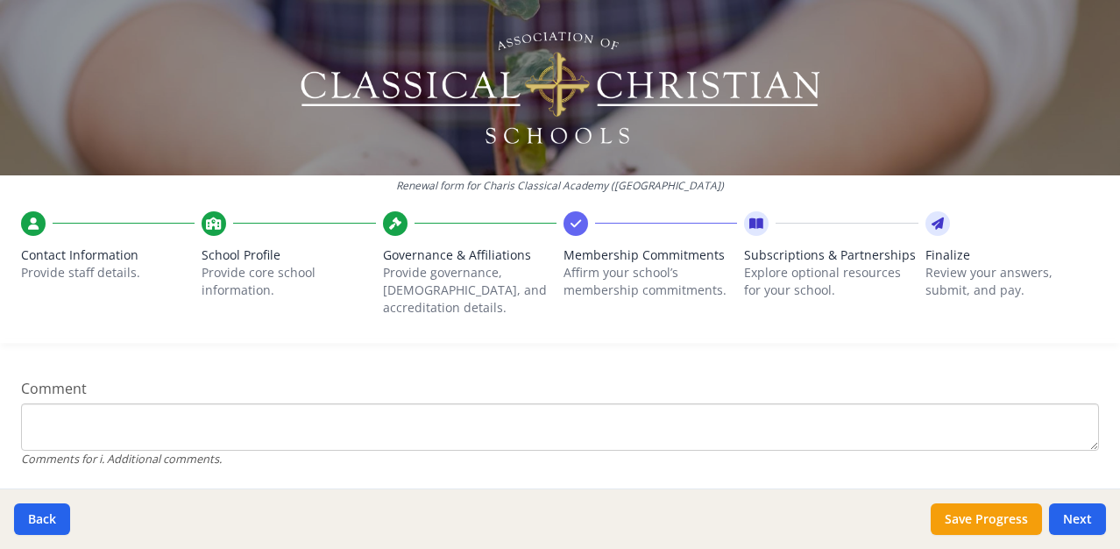
scroll to position [1769, 0]
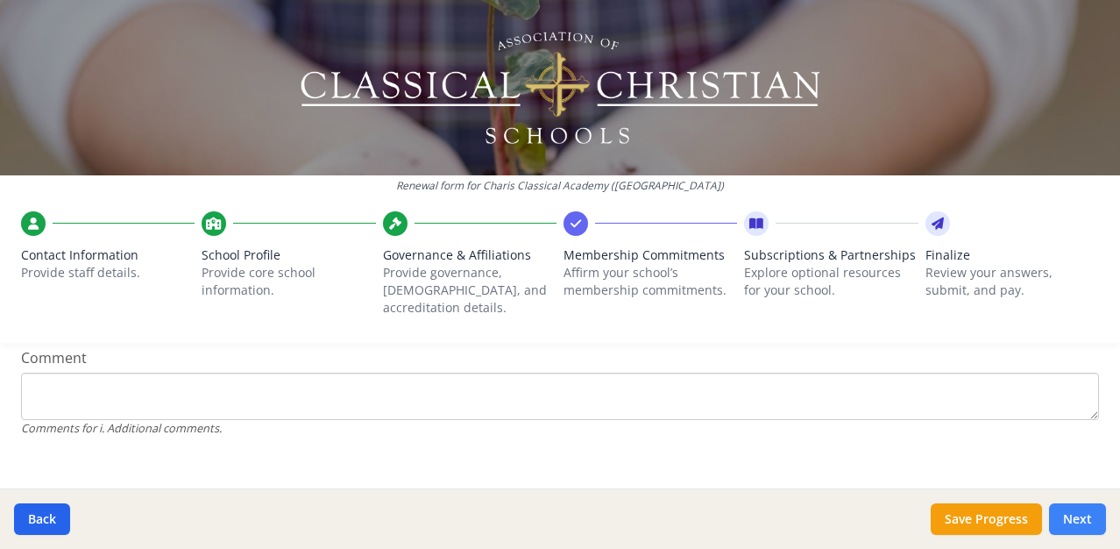
click at [1089, 526] on button "Next" at bounding box center [1077, 519] width 57 height 32
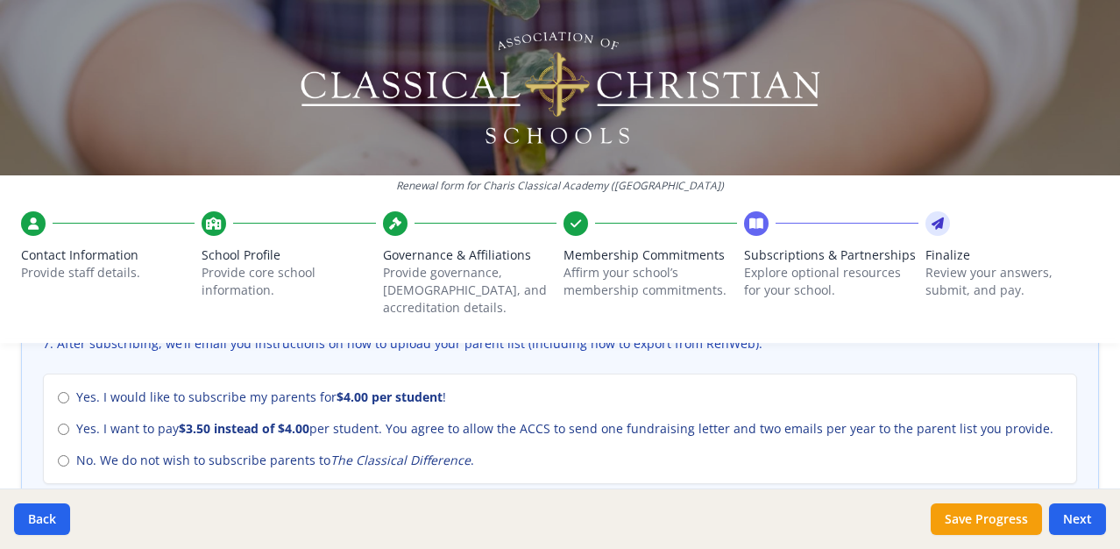
scroll to position [805, 0]
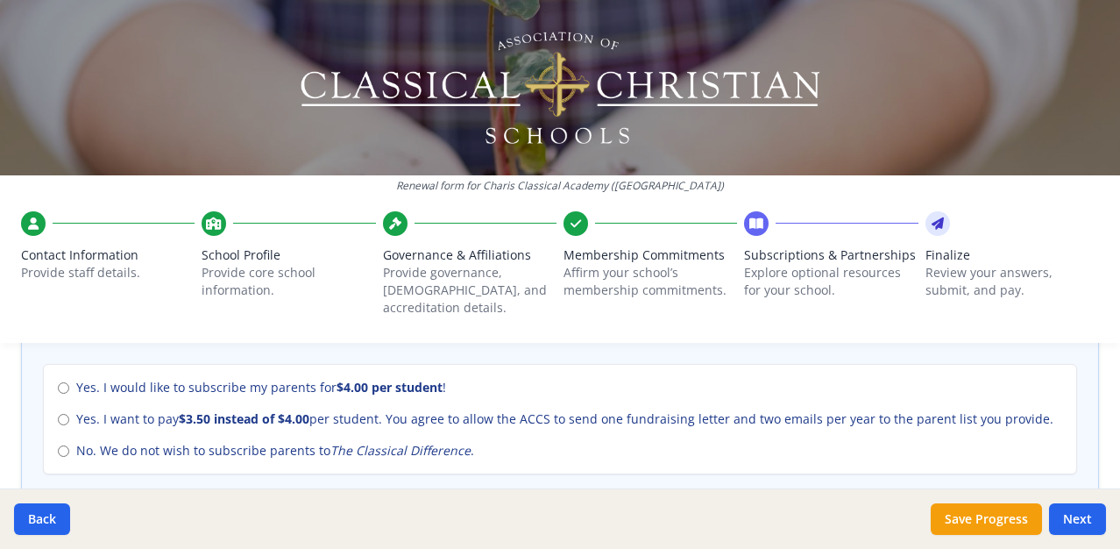
click at [59, 445] on input "No. We do not wish to subscribe parents to The Classical Difference ." at bounding box center [63, 450] width 11 height 11
radio input "true"
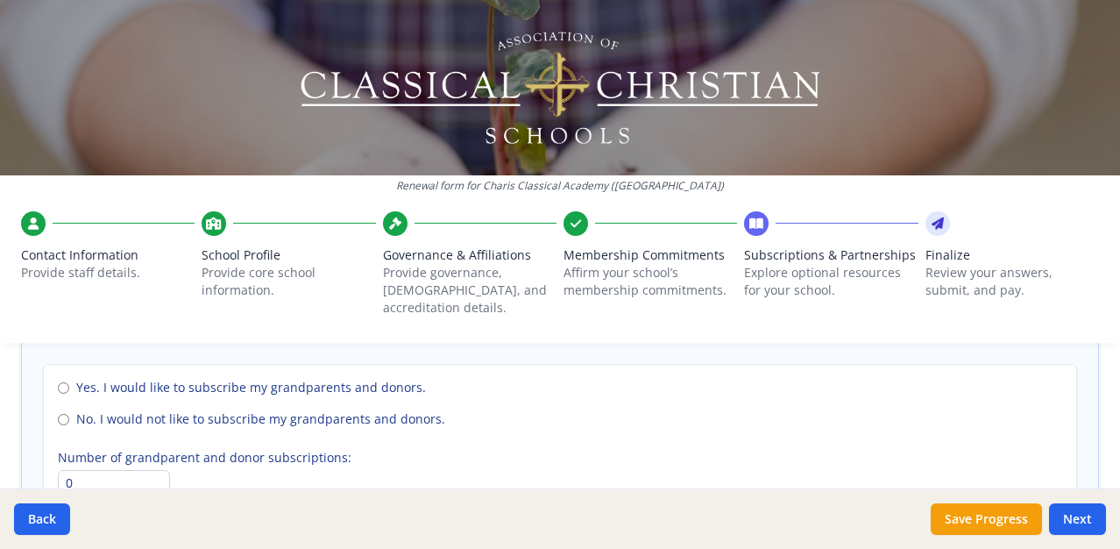
scroll to position [1335, 0]
click at [60, 412] on input "No. I would not like to subscribe my grandparents and donors." at bounding box center [63, 417] width 11 height 11
radio input "true"
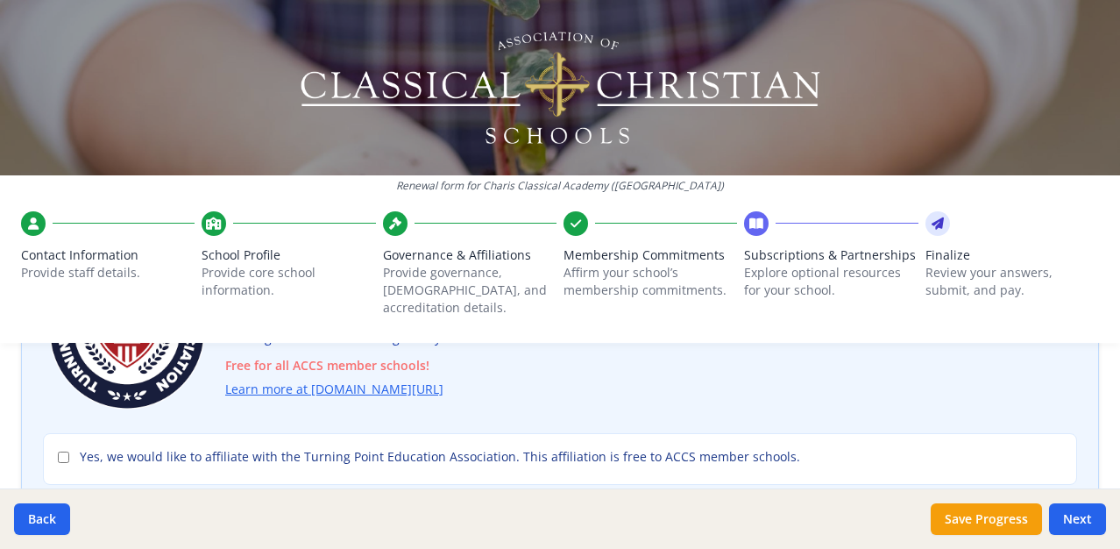
scroll to position [230, 0]
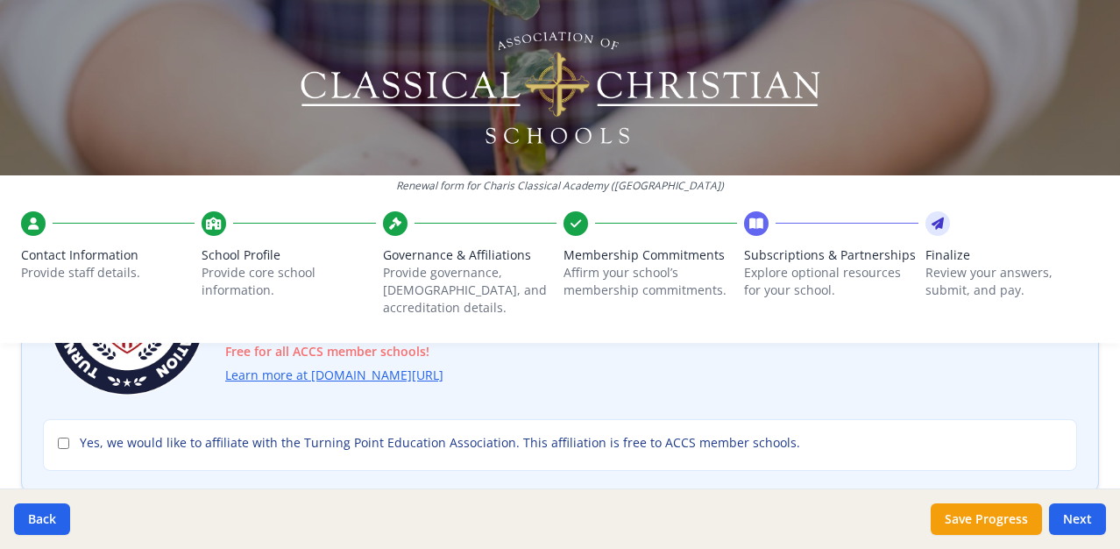
click at [61, 437] on input "Yes, we would like to affiliate with the Turning Point Education Association. T…" at bounding box center [63, 442] width 11 height 11
checkbox input "true"
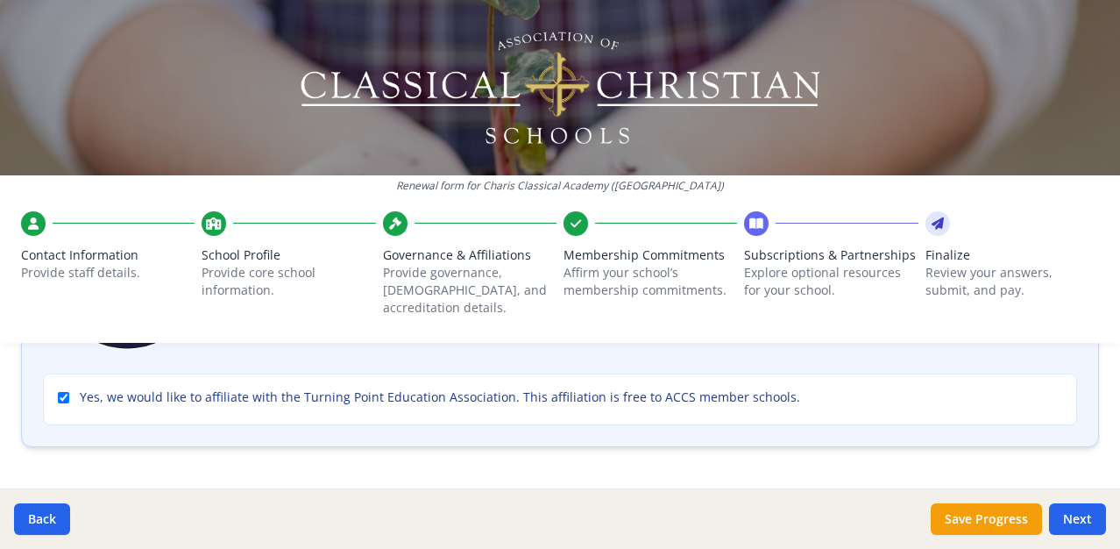
scroll to position [278, 0]
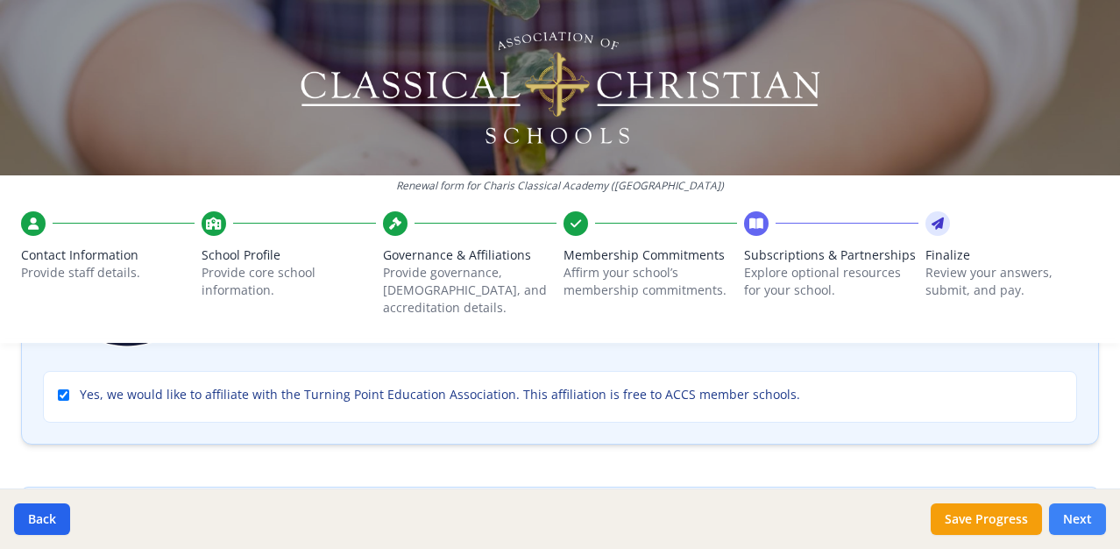
click at [1086, 531] on button "Next" at bounding box center [1077, 519] width 57 height 32
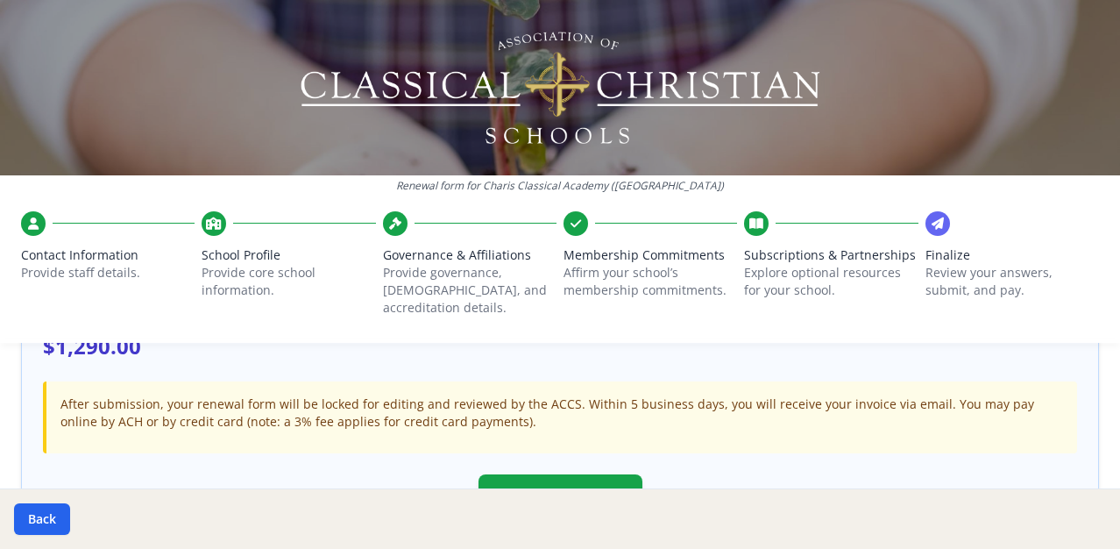
scroll to position [594, 0]
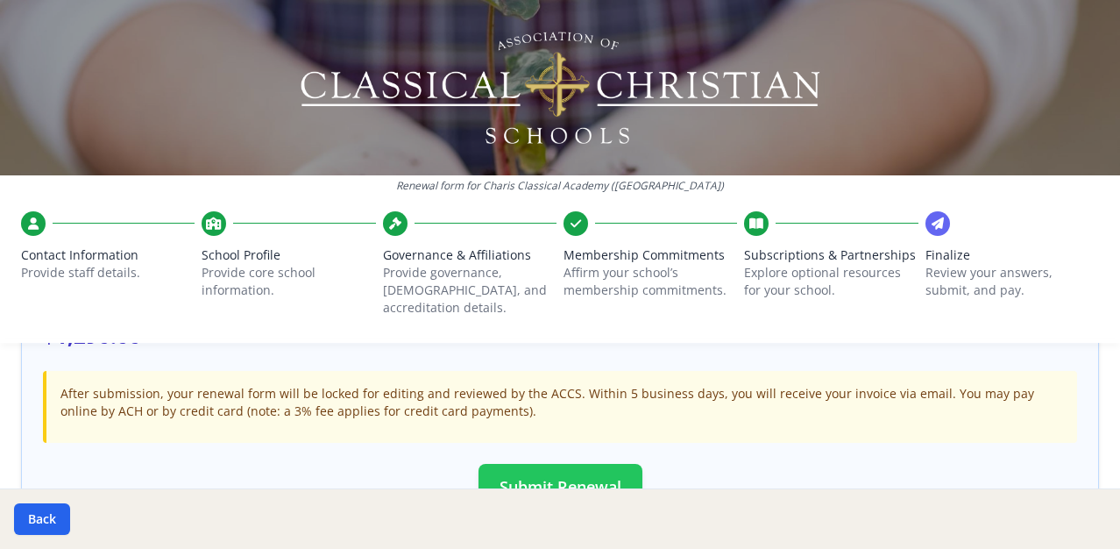
click at [569, 466] on button "Submit Renewal" at bounding box center [560, 487] width 164 height 46
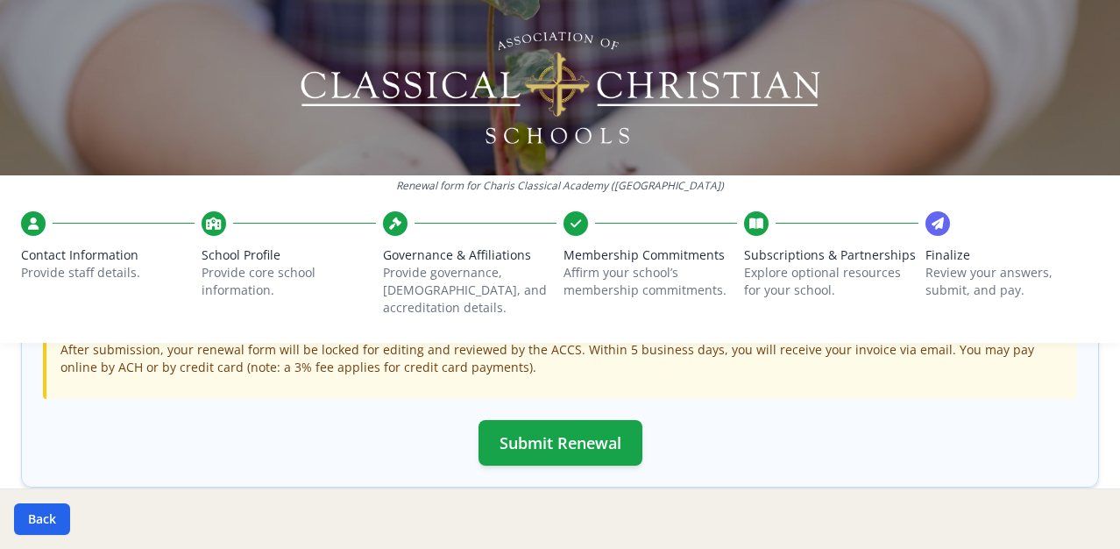
scroll to position [635, 0]
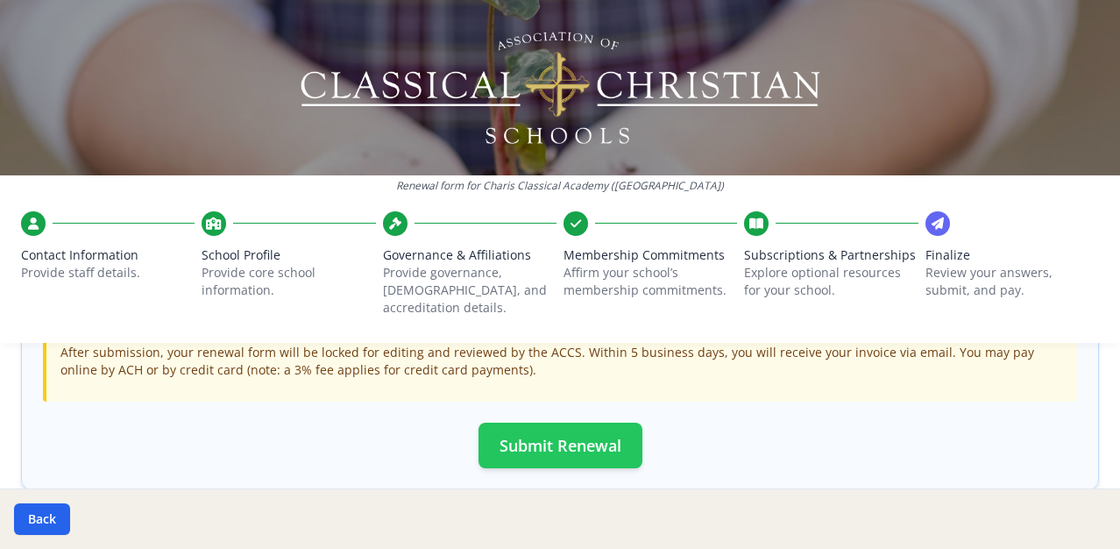
click at [577, 441] on button "Submit Renewal" at bounding box center [560, 445] width 164 height 46
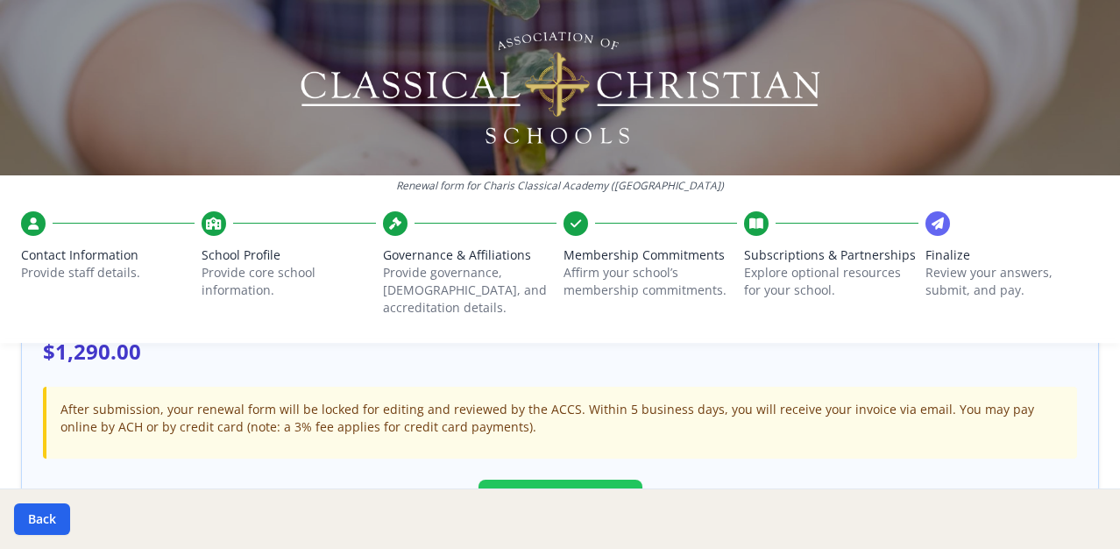
scroll to position [542, 0]
